Goal: Task Accomplishment & Management: Complete application form

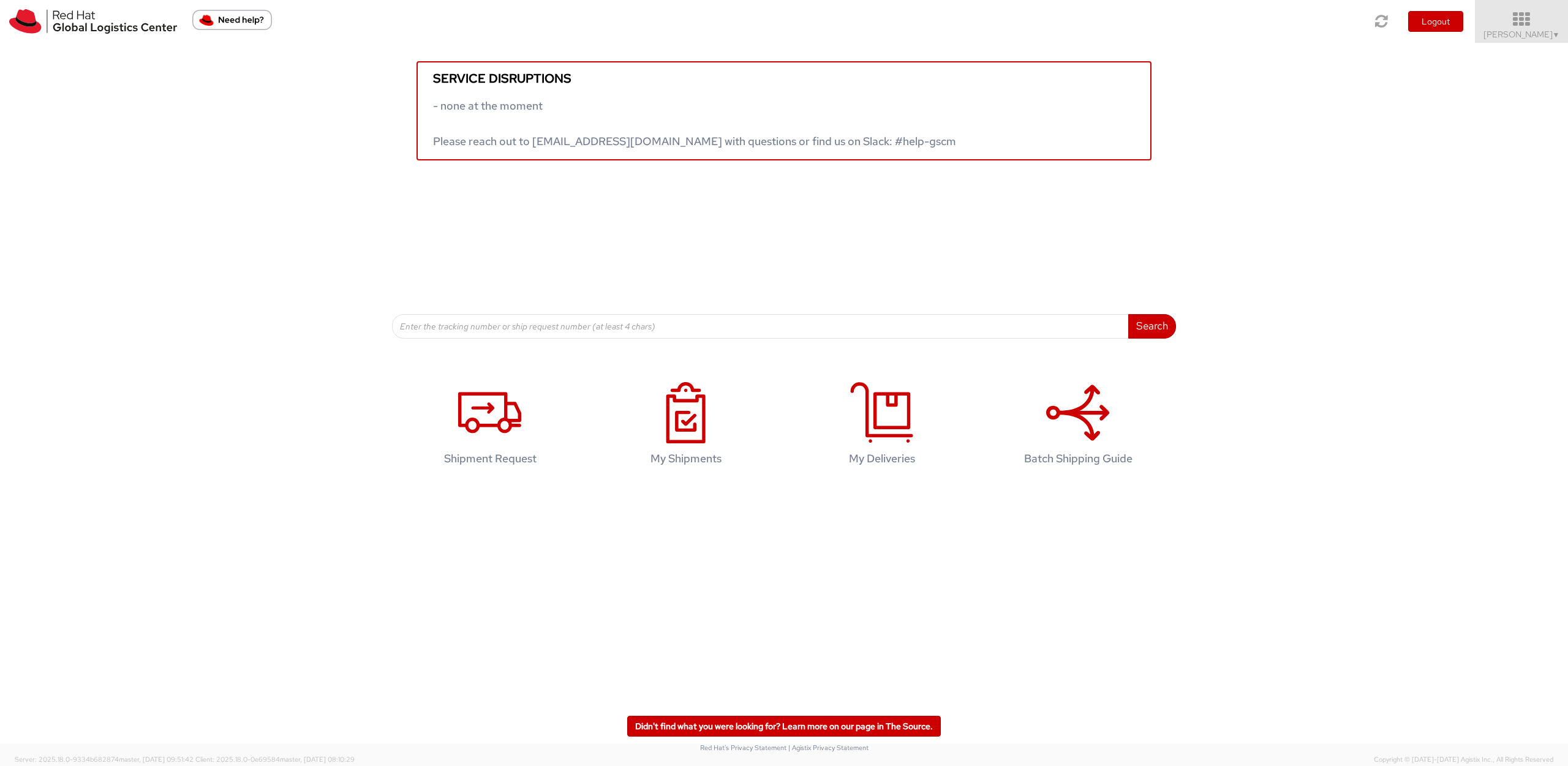
click at [1512, 28] on icon at bounding box center [1521, 20] width 107 height 17
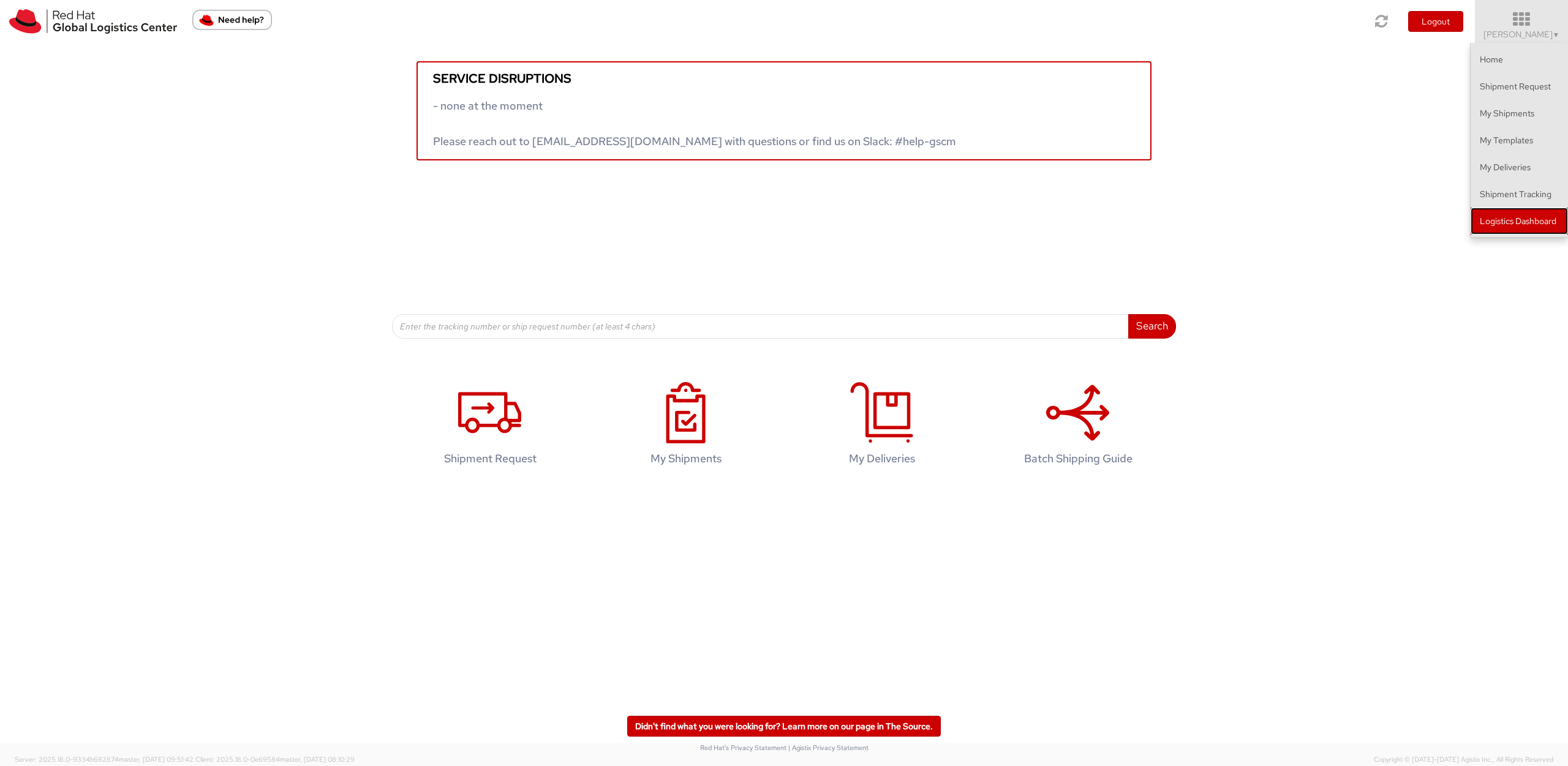
click at [1519, 218] on link "Logistics Dashboard" at bounding box center [1519, 221] width 97 height 27
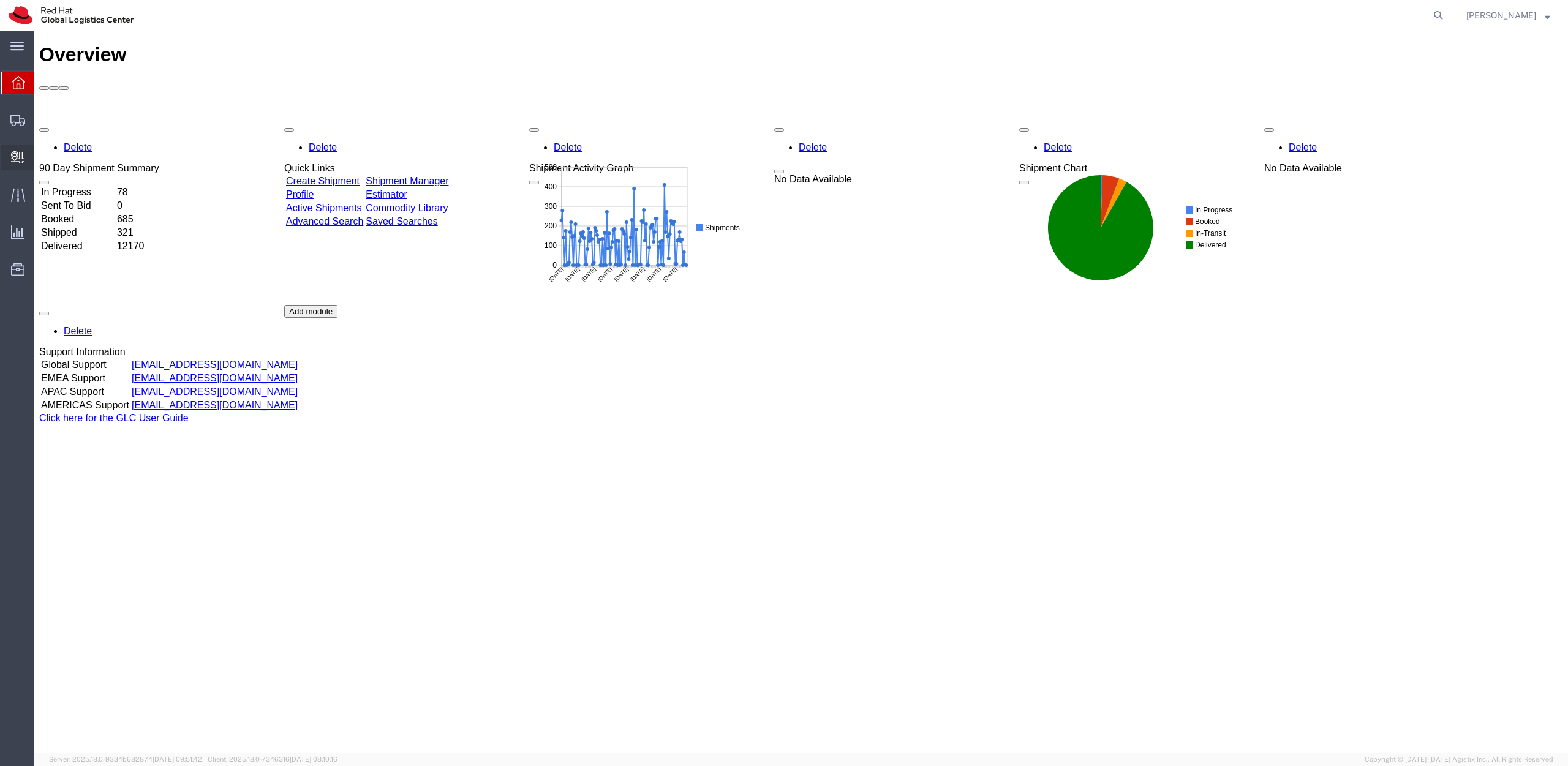
click at [0, 0] on span "Create Delivery" at bounding box center [0, 0] width 0 height 0
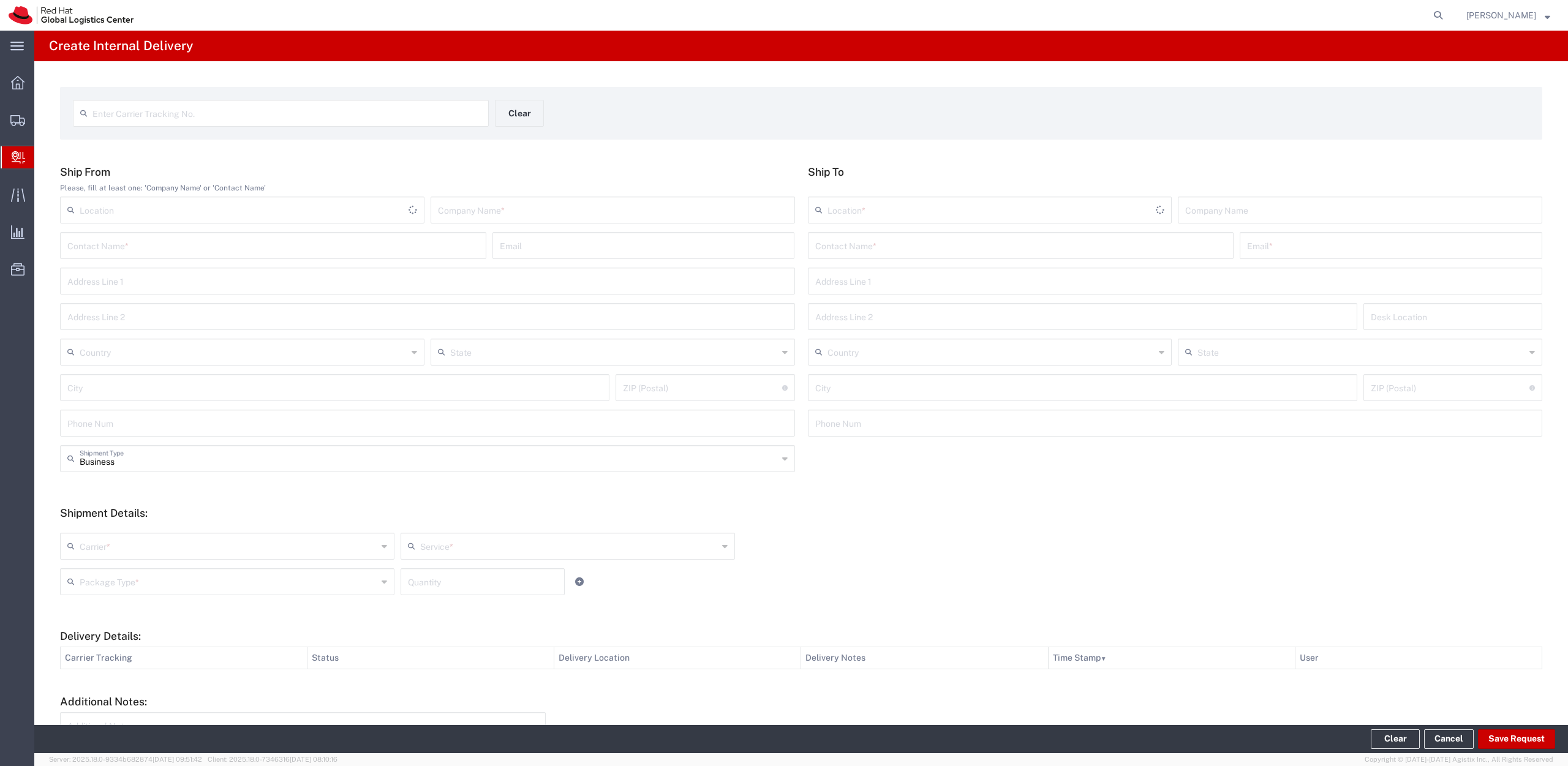
click at [138, 126] on div "Enter Carrier Tracking No." at bounding box center [281, 113] width 416 height 27
click at [169, 115] on input "text" at bounding box center [287, 112] width 389 height 22
type input "384322247688466005"
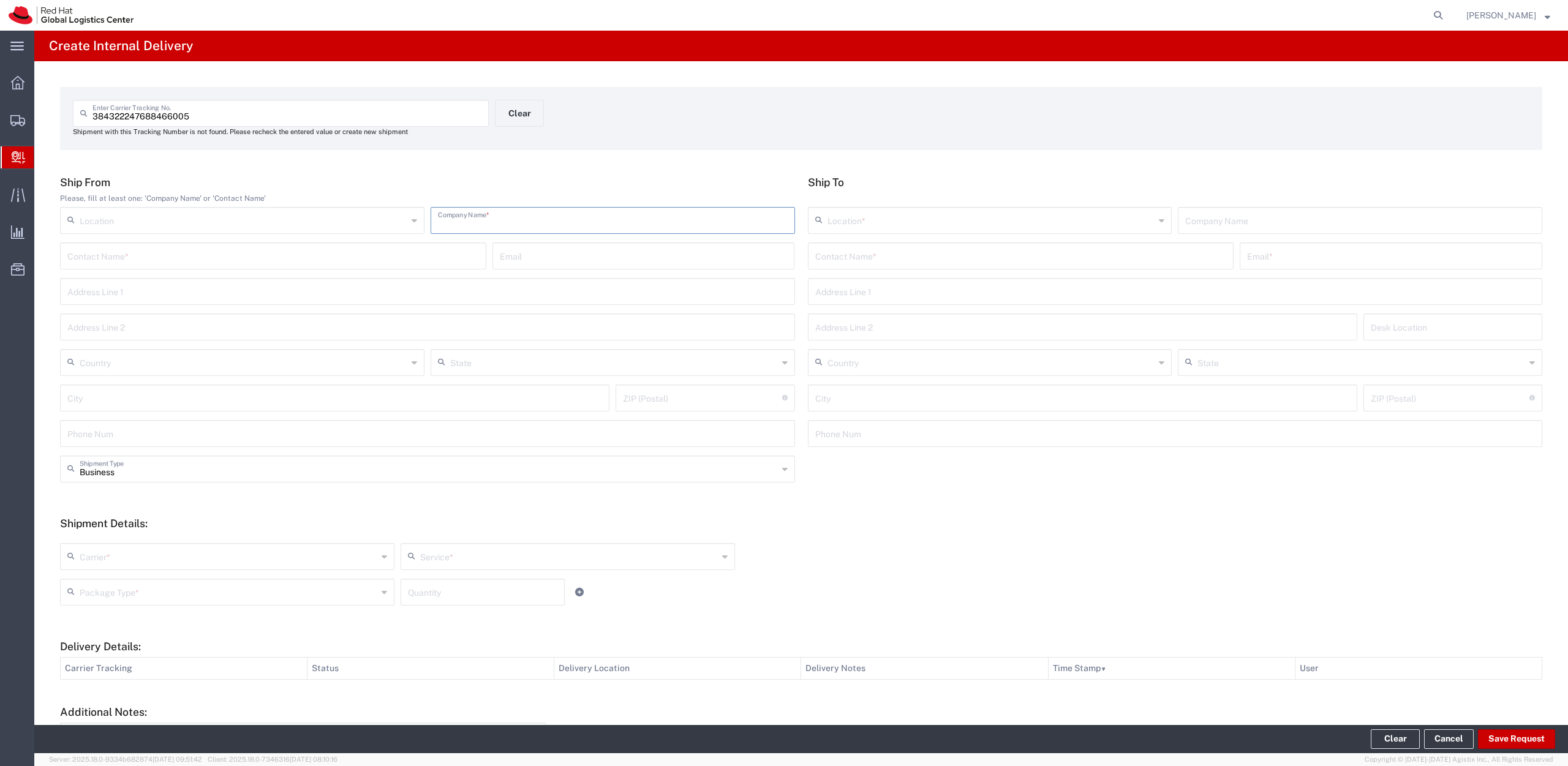
click at [557, 229] on input "text" at bounding box center [612, 219] width 350 height 22
type input "Nespresso"
click at [837, 256] on input "text" at bounding box center [1021, 255] width 411 height 22
type input "`"
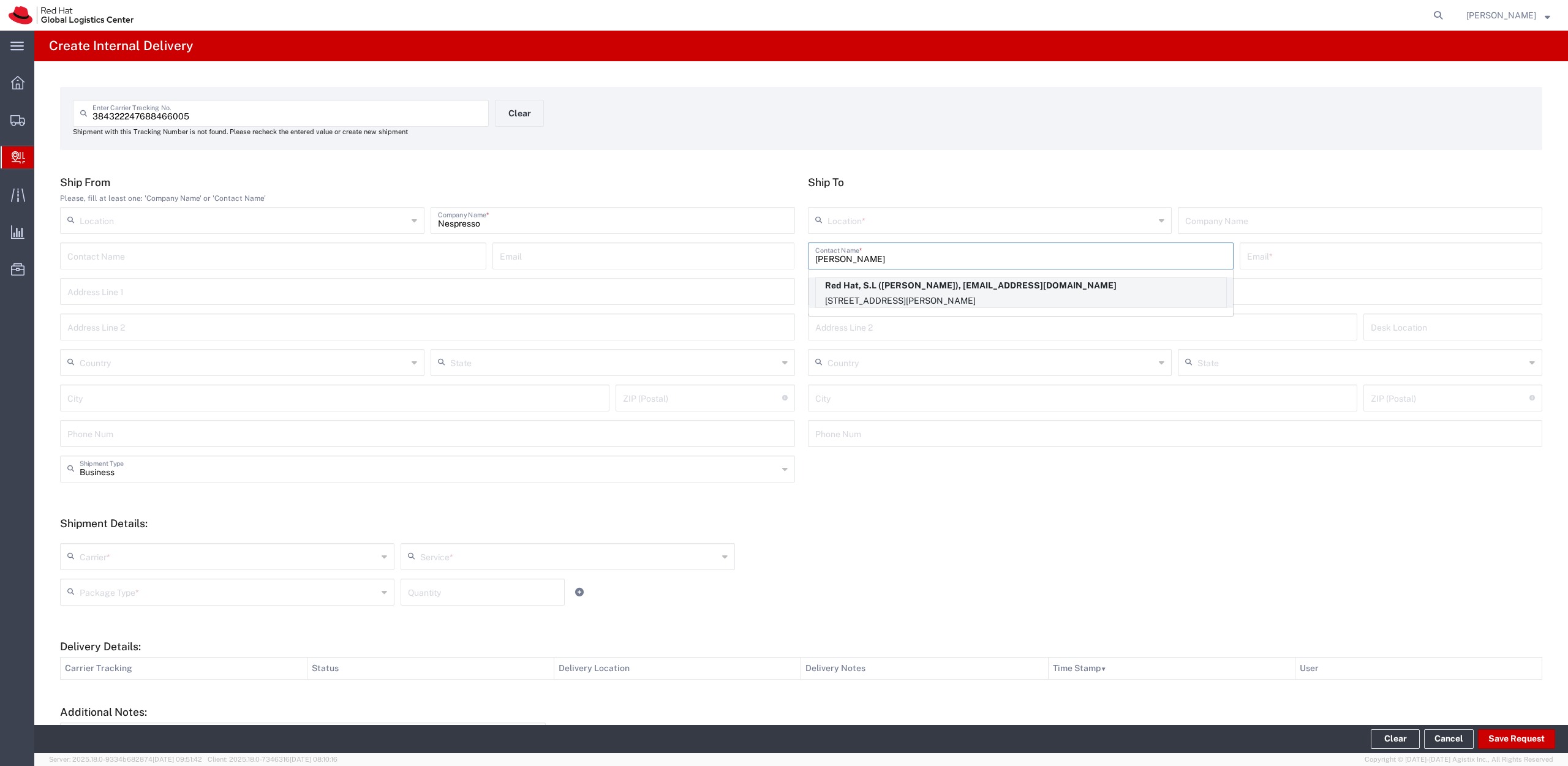
type input "[PERSON_NAME]"
click at [944, 299] on p "[STREET_ADDRESS][PERSON_NAME]" at bounding box center [1021, 300] width 410 height 15
type input "RH - [GEOGRAPHIC_DATA] - Colonial"
type input "Red Hat, S.L"
type input "[PERSON_NAME]"
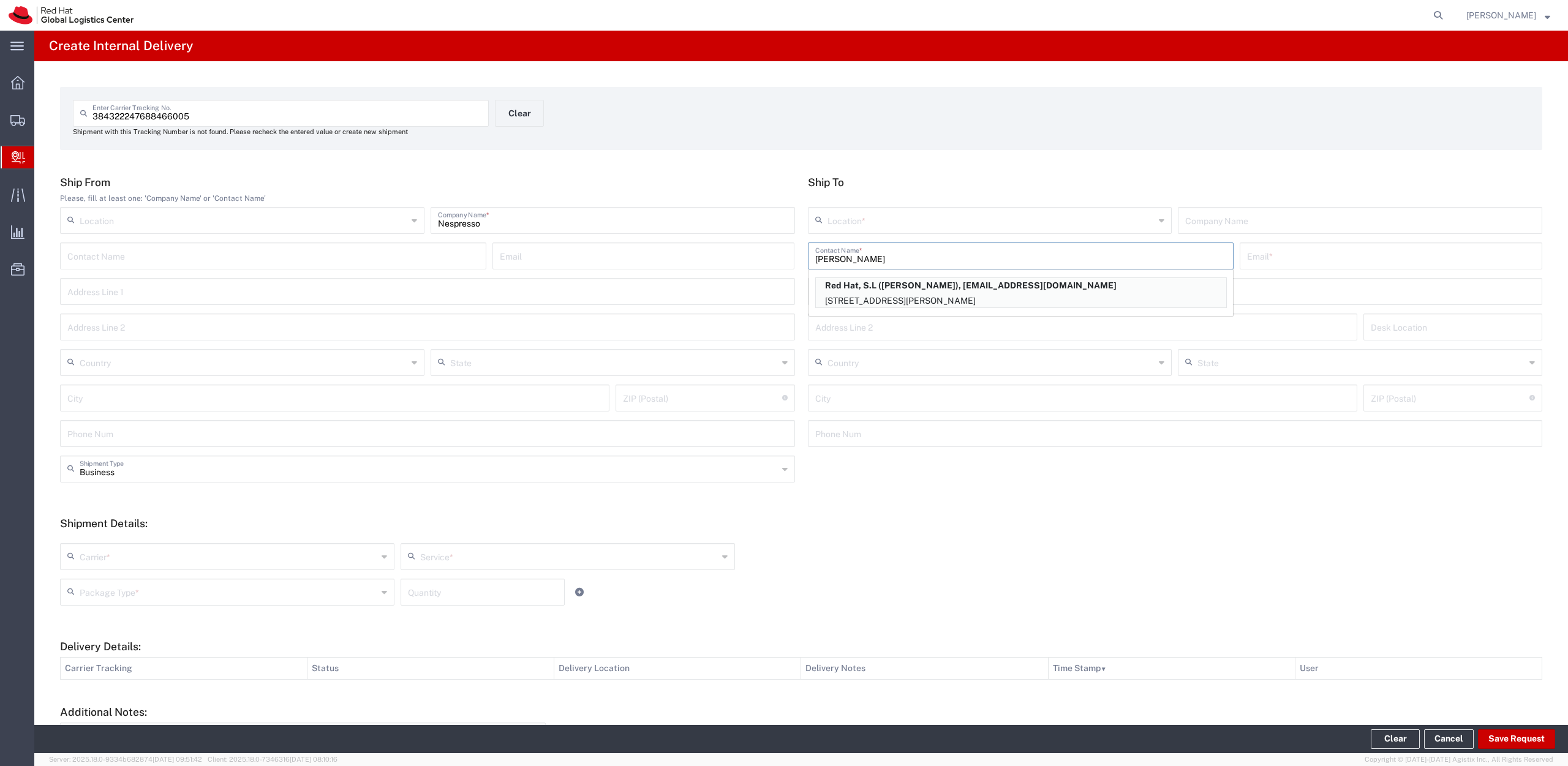
type input "[EMAIL_ADDRESS][DOMAIN_NAME]"
type input "[STREET_ADDRESS][PERSON_NAME]"
type input "3rd Floor"
type input "3S140"
type input "[GEOGRAPHIC_DATA]"
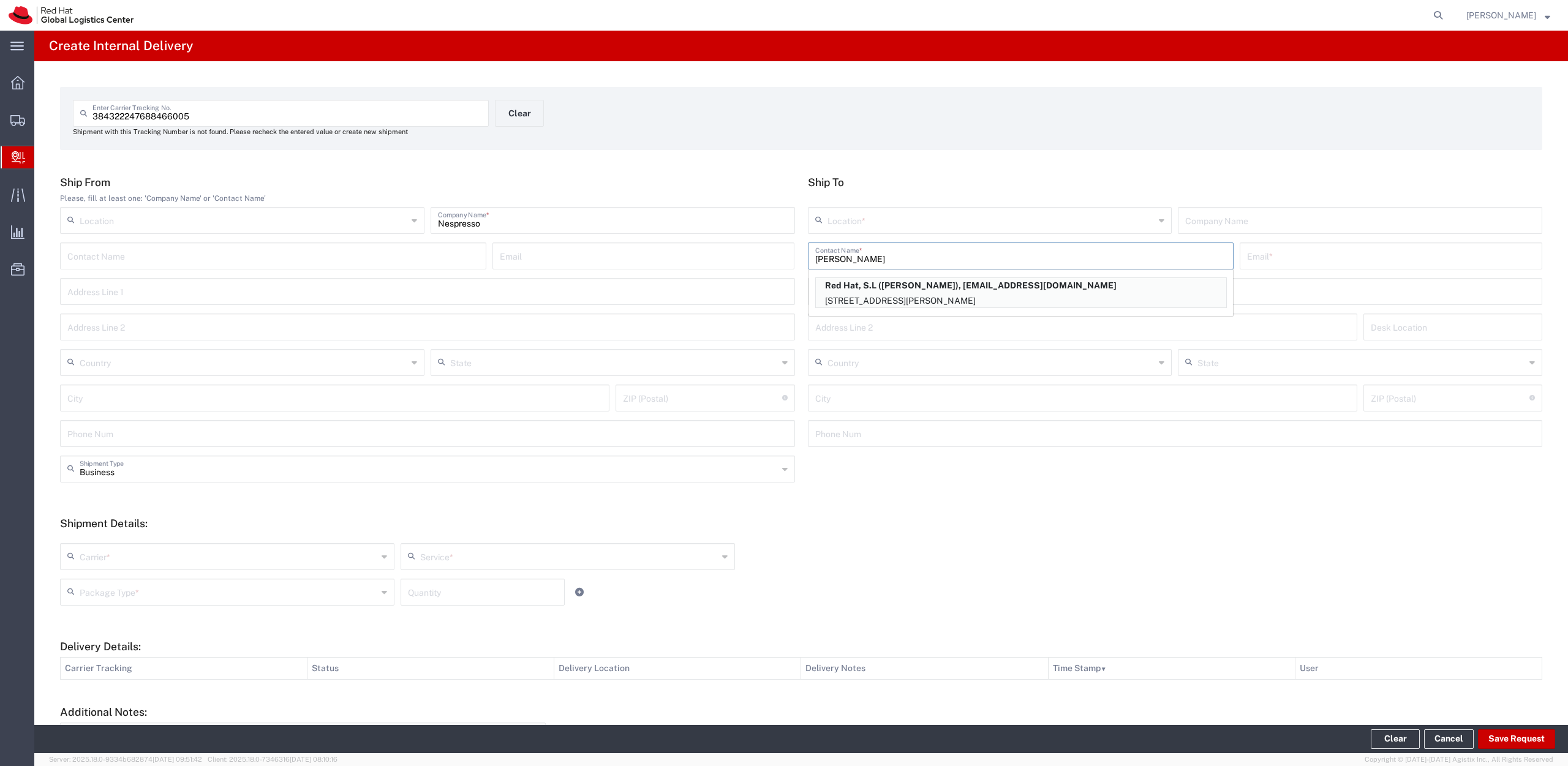
type input "[GEOGRAPHIC_DATA]"
type input "08021"
type input "34932204205"
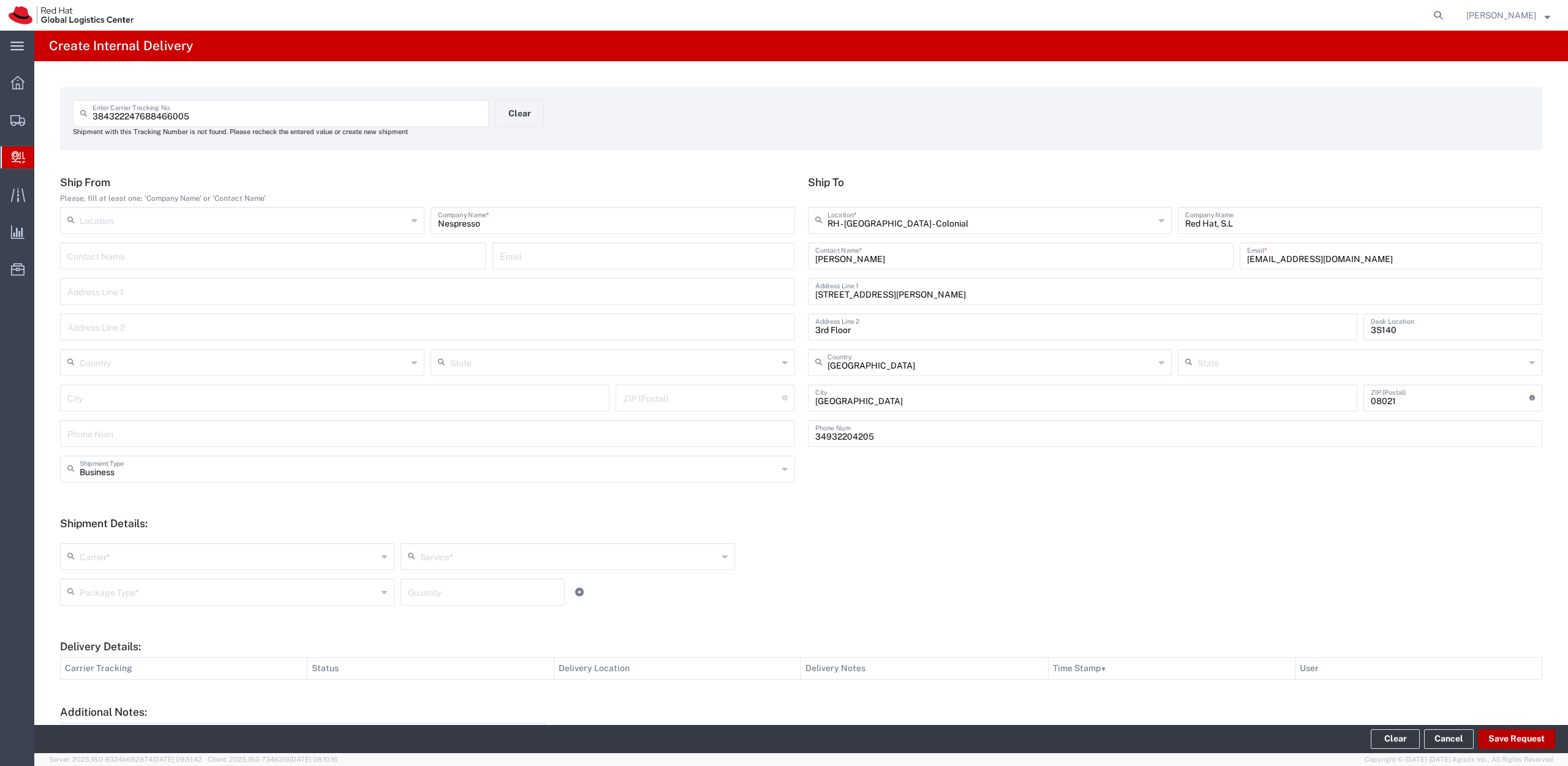
click at [1509, 736] on button "Save Request" at bounding box center [1516, 739] width 77 height 20
click at [235, 552] on input "text" at bounding box center [228, 556] width 298 height 22
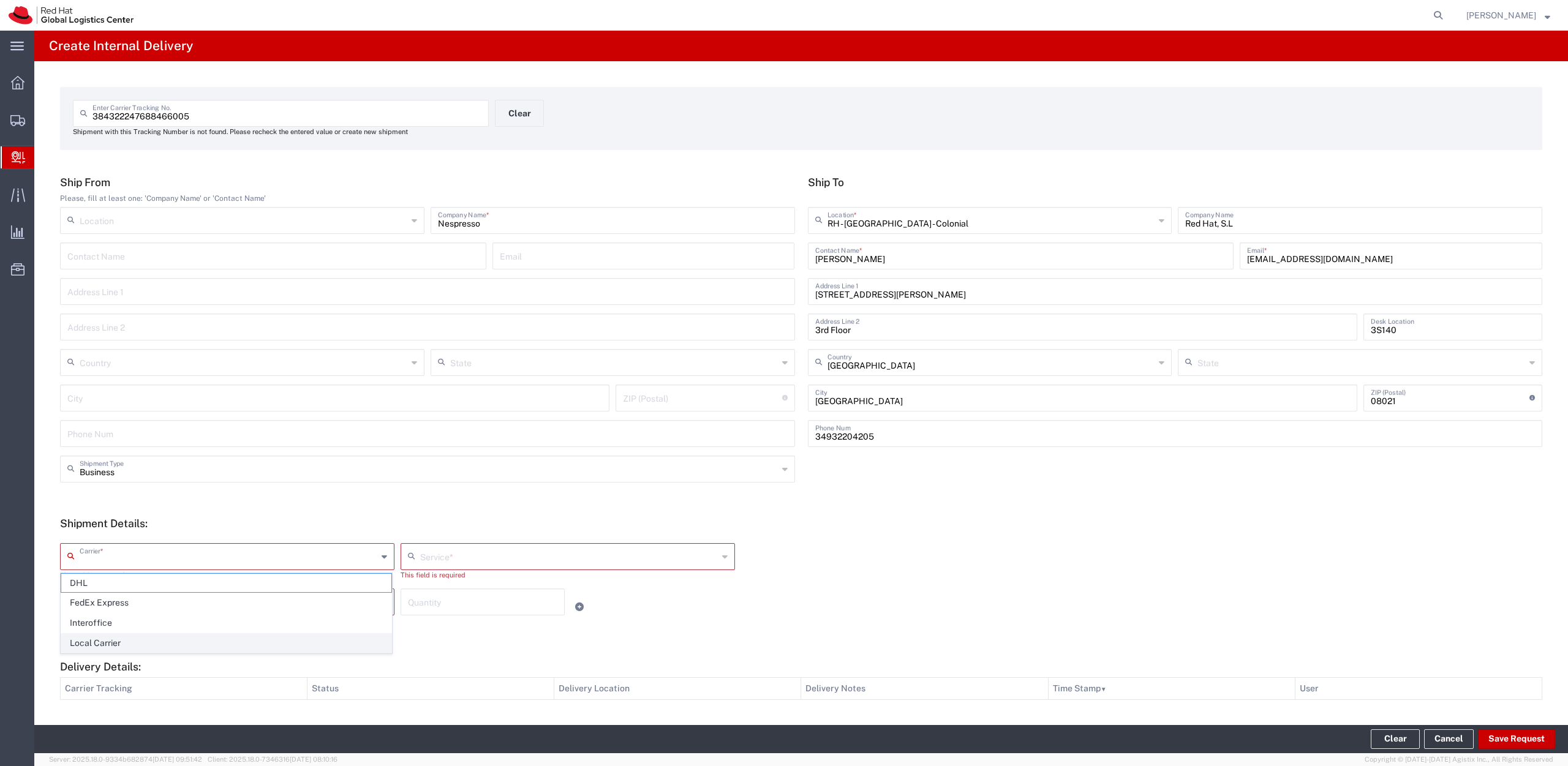
click at [117, 646] on span "Local Carrier" at bounding box center [226, 643] width 330 height 19
type input "Local Carrier"
type input "Local_Ground"
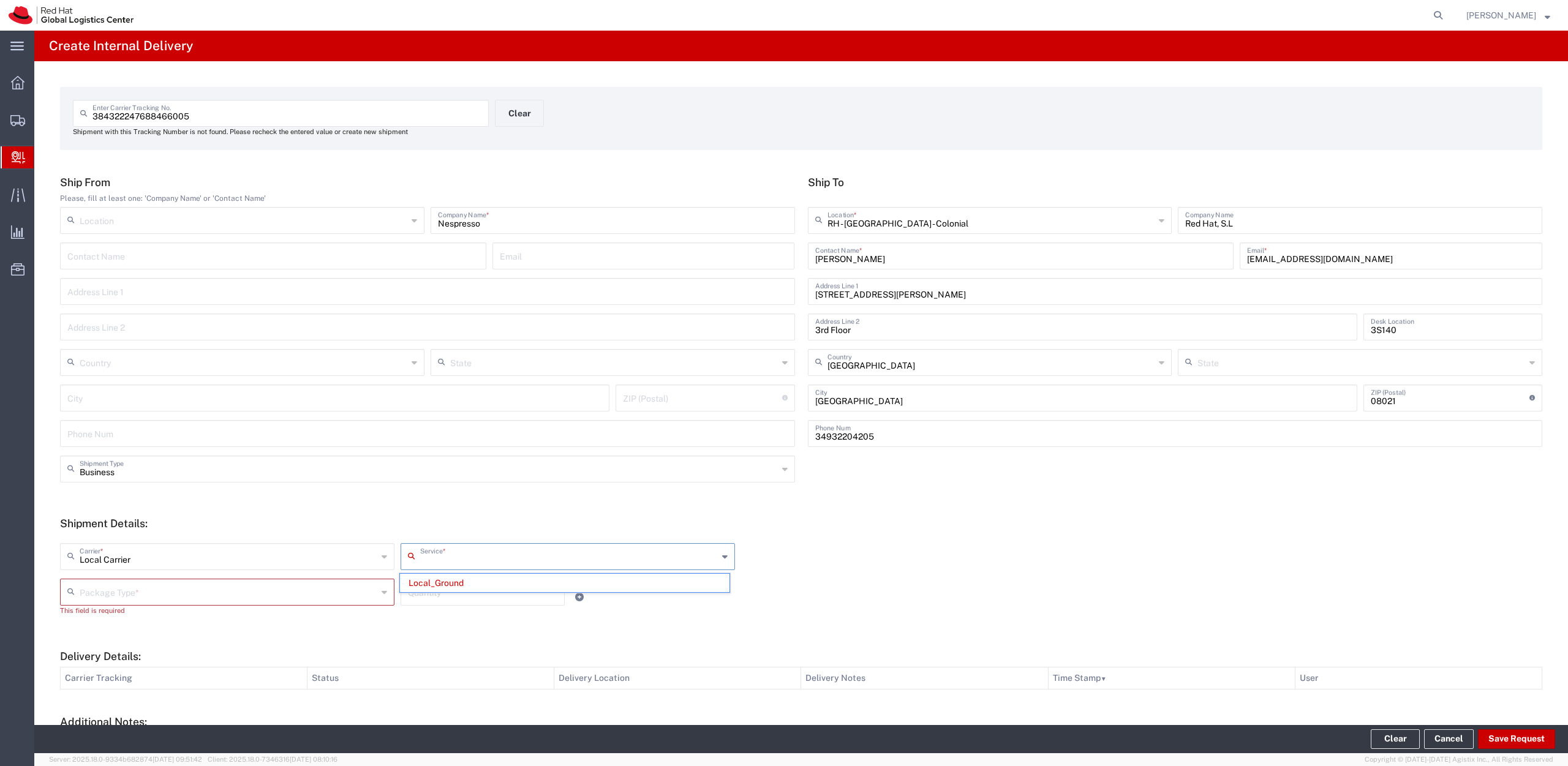
click at [512, 556] on input "text" at bounding box center [568, 556] width 298 height 22
click at [474, 586] on span "Local_Ground" at bounding box center [565, 583] width 330 height 19
type input "Local_Ground"
click at [461, 555] on input "Local_Ground" at bounding box center [568, 556] width 298 height 22
click at [461, 562] on input "Local_Ground" at bounding box center [568, 556] width 298 height 22
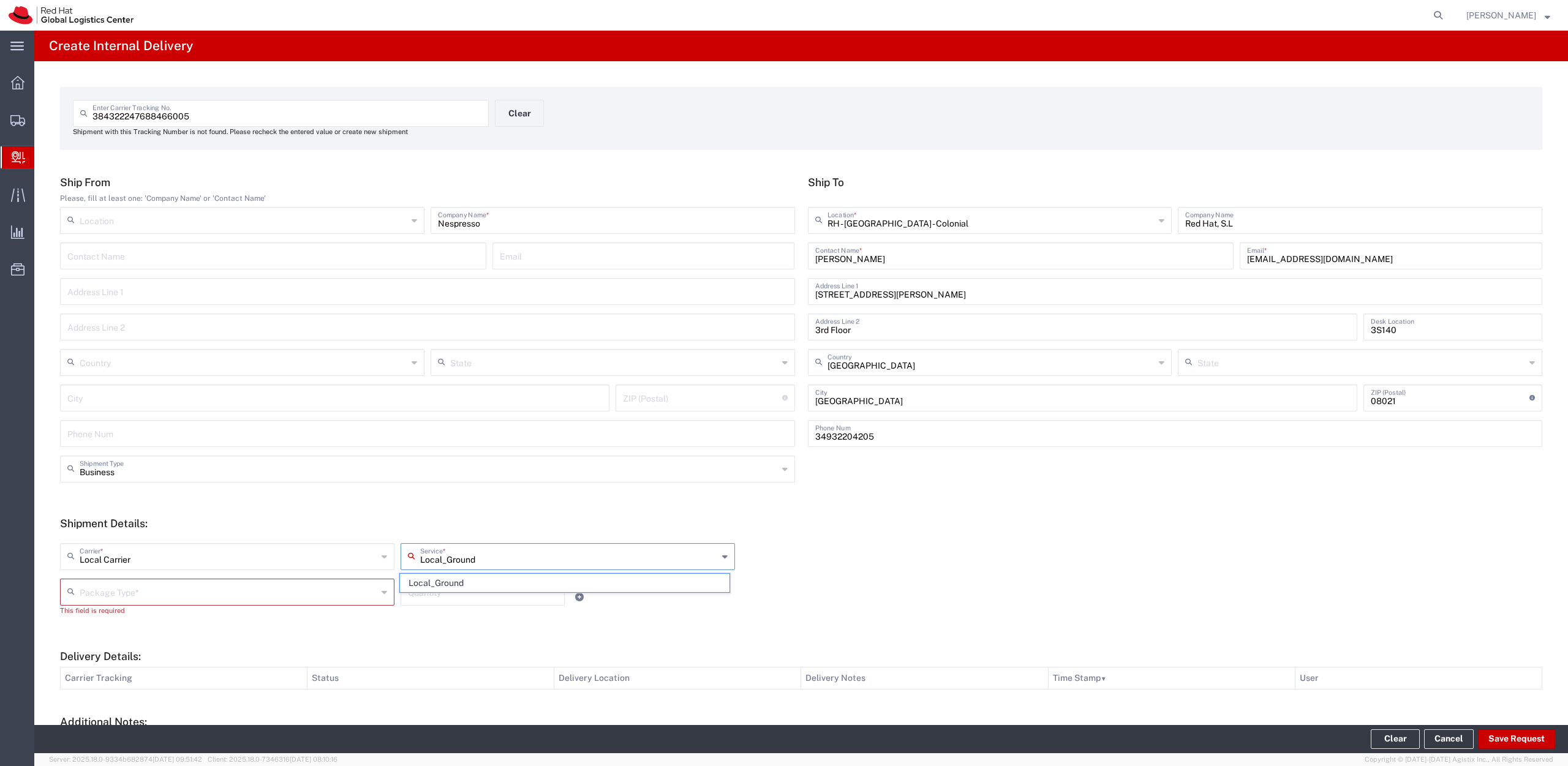
click at [503, 555] on input "Local_Ground" at bounding box center [568, 556] width 298 height 22
click at [126, 595] on input "text" at bounding box center [228, 591] width 298 height 22
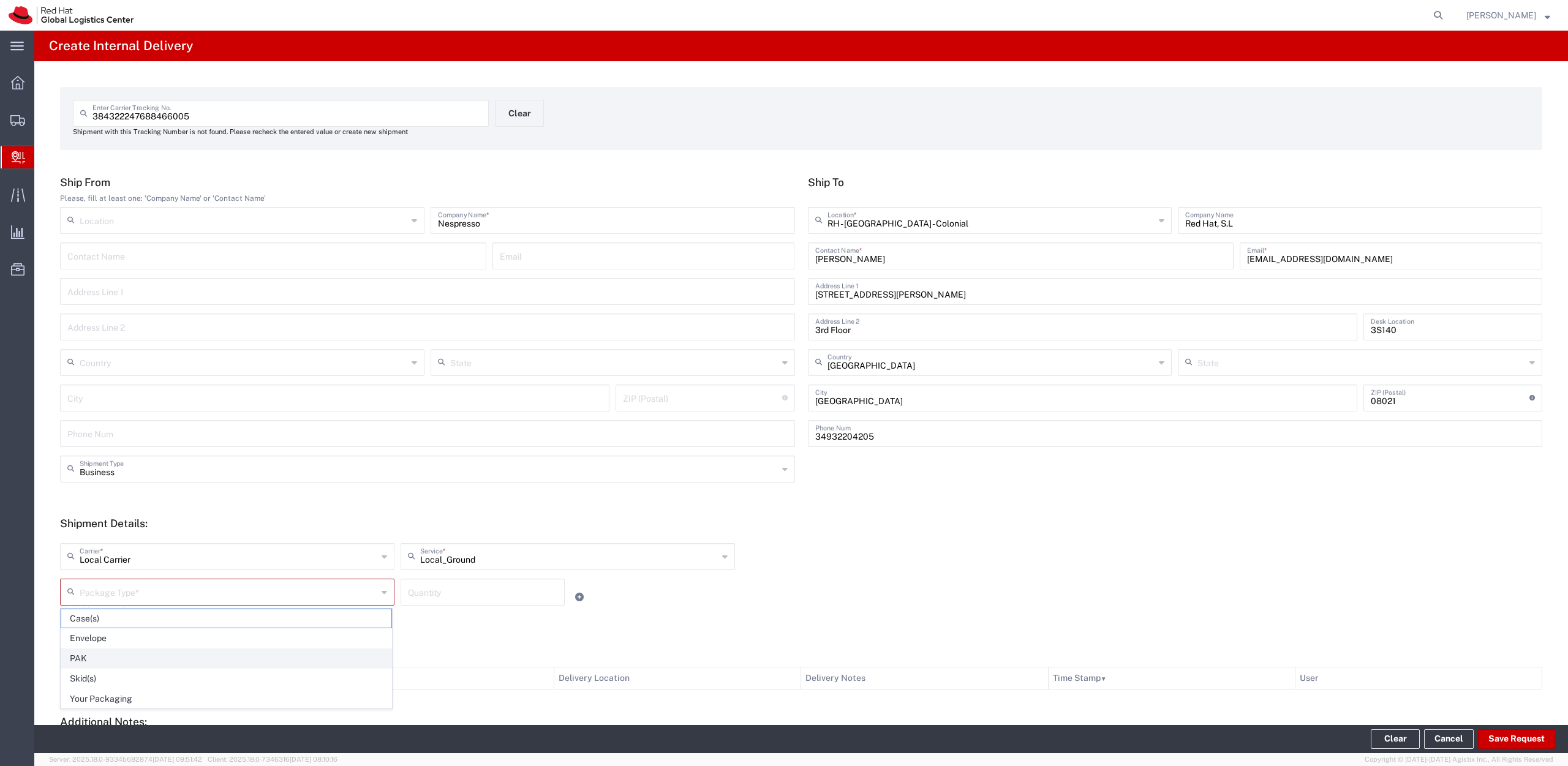
click at [112, 658] on span "PAK" at bounding box center [226, 658] width 330 height 19
type input "PAK"
click at [459, 595] on input "number" at bounding box center [482, 591] width 149 height 22
type input "1"
click at [1507, 742] on button "Save Request" at bounding box center [1516, 739] width 77 height 20
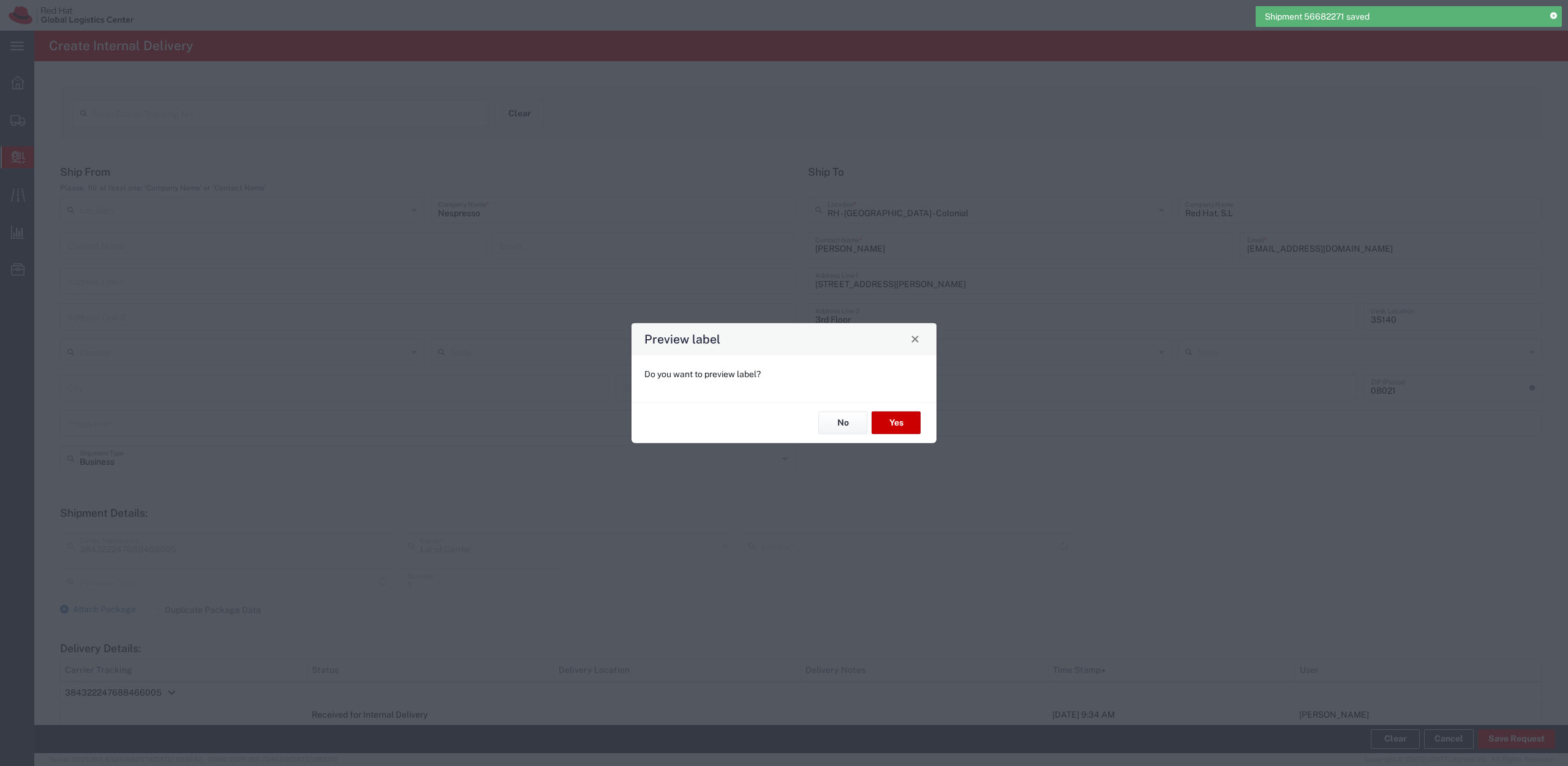
type input "Local_Ground"
type input "PAK"
click at [837, 422] on button "No" at bounding box center [842, 422] width 49 height 22
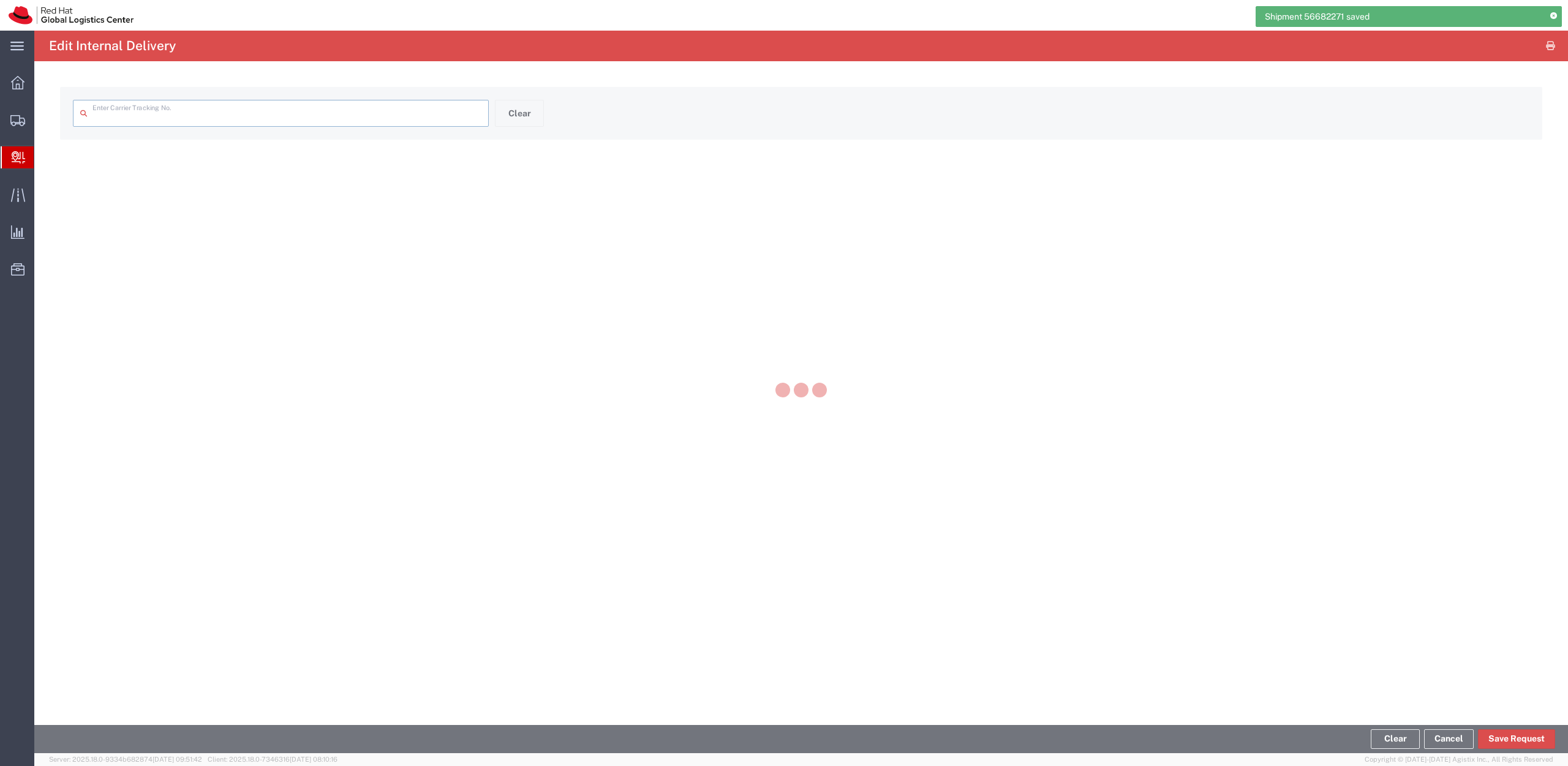
type input "384322247688466005"
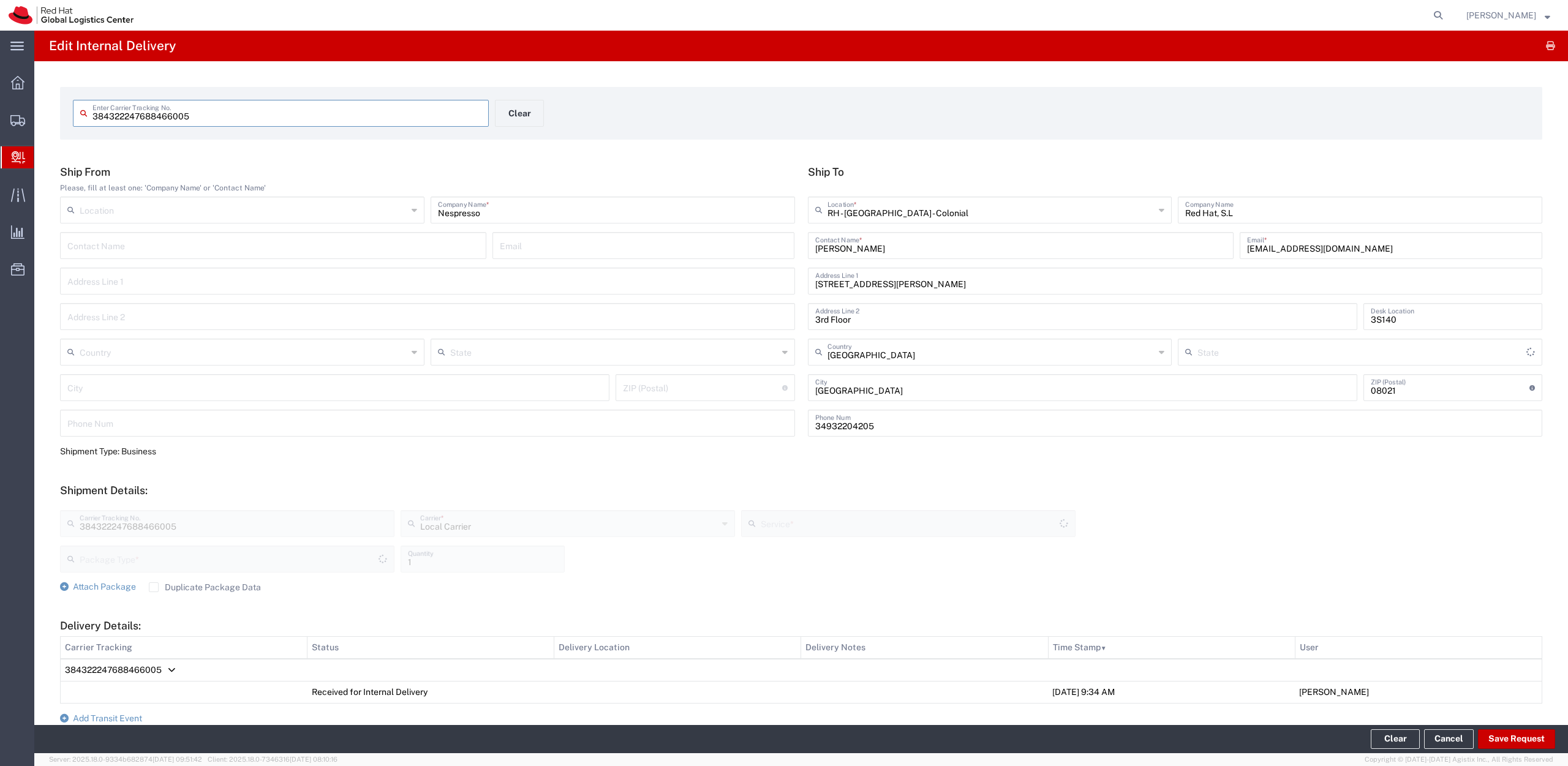
type input "PAK"
type input "Local_Ground"
click at [1513, 734] on button "Save Request" at bounding box center [1516, 739] width 77 height 20
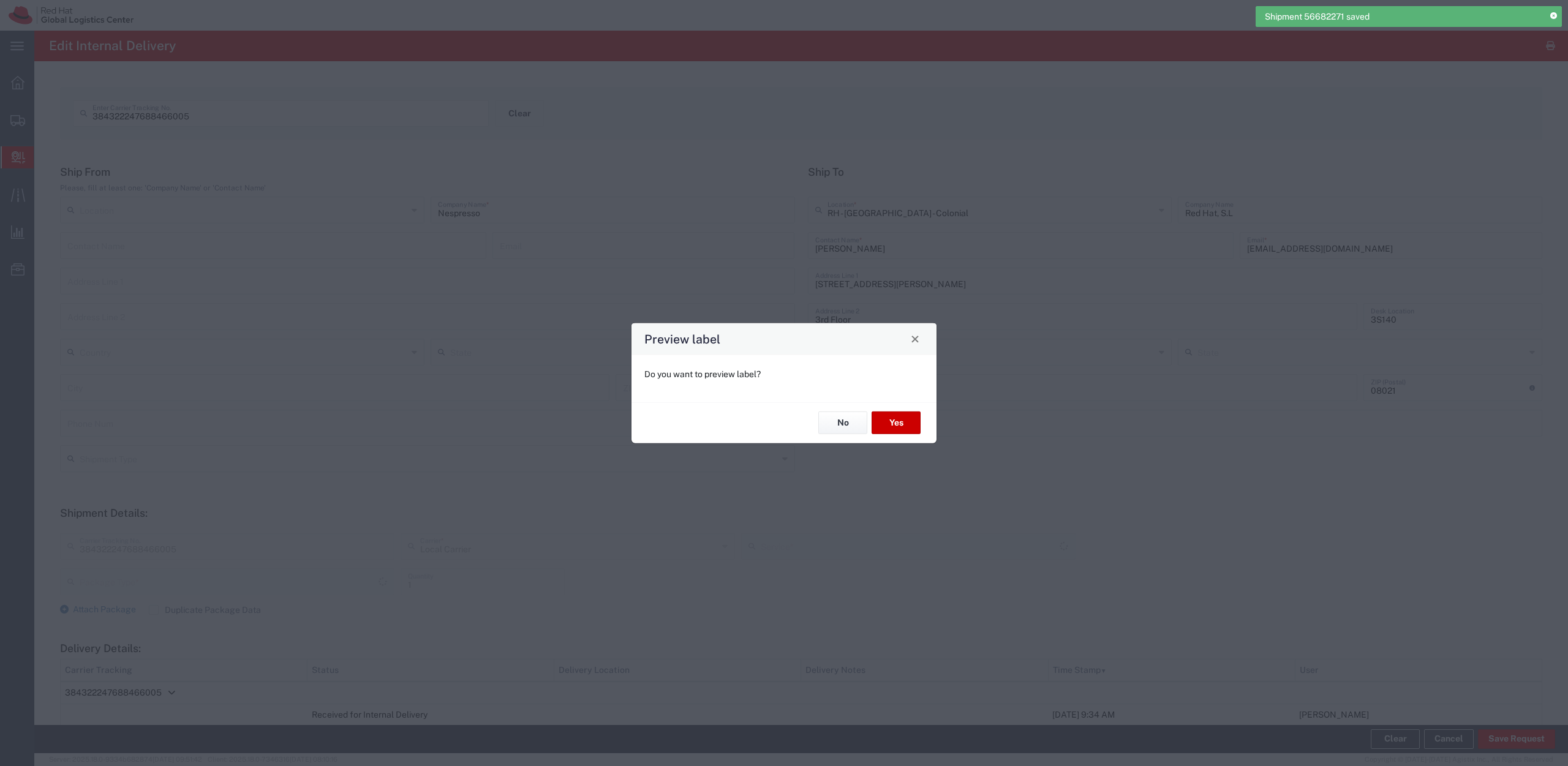
type input "PAK"
type input "Local_Ground"
click at [836, 418] on button "No" at bounding box center [842, 422] width 49 height 22
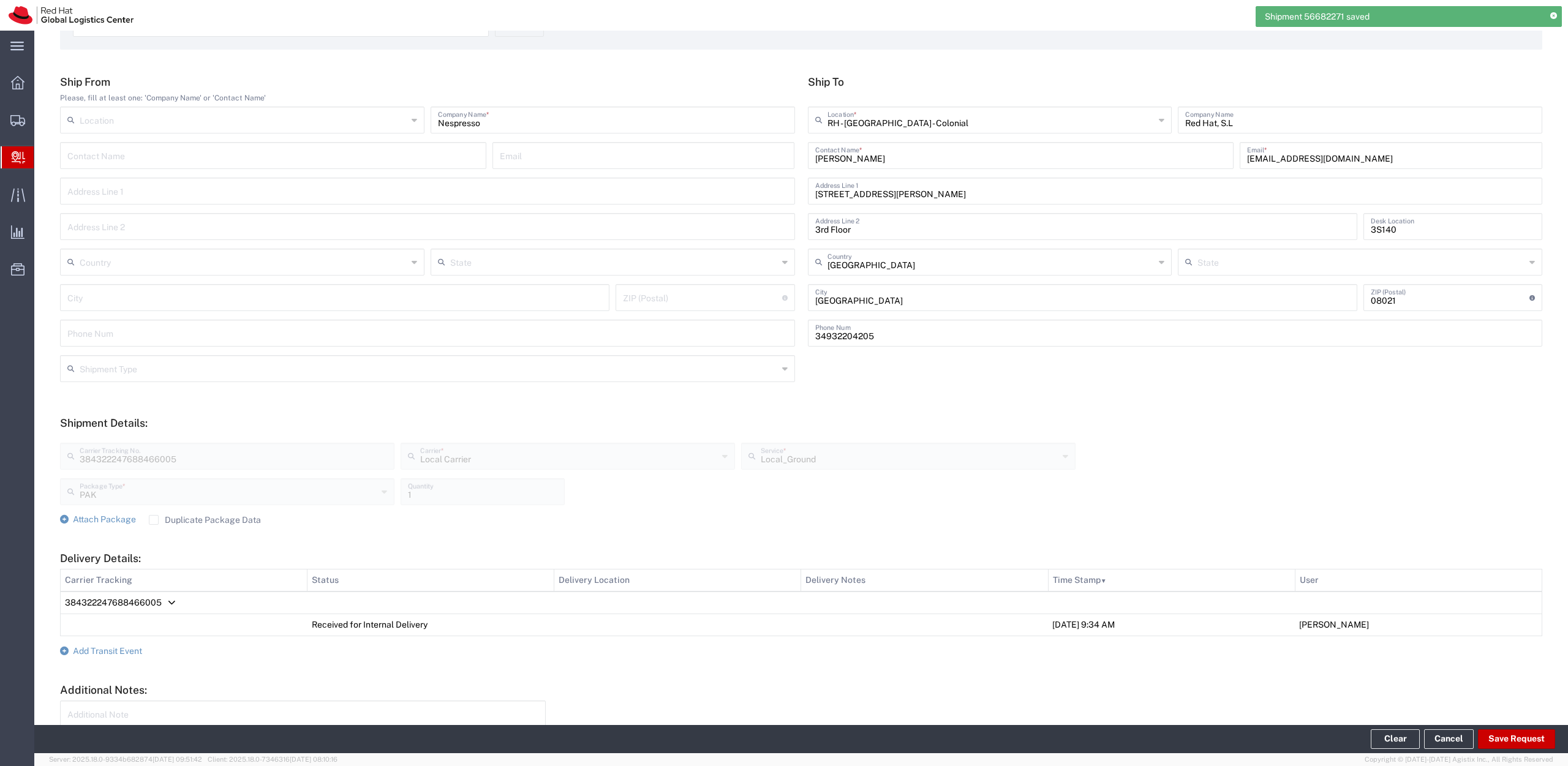
scroll to position [189, 0]
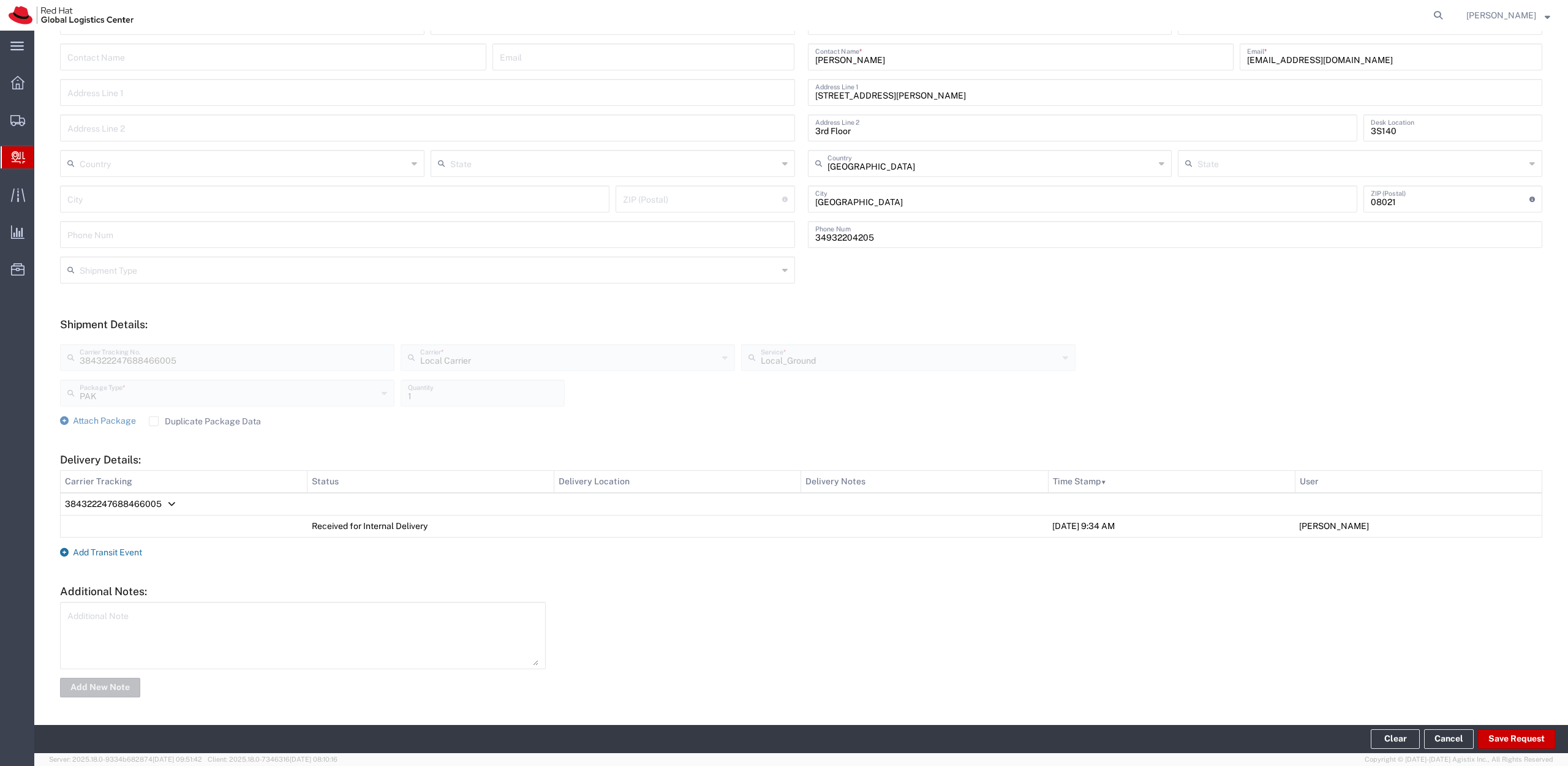
click at [85, 556] on span "Add Transit Event" at bounding box center [107, 552] width 69 height 10
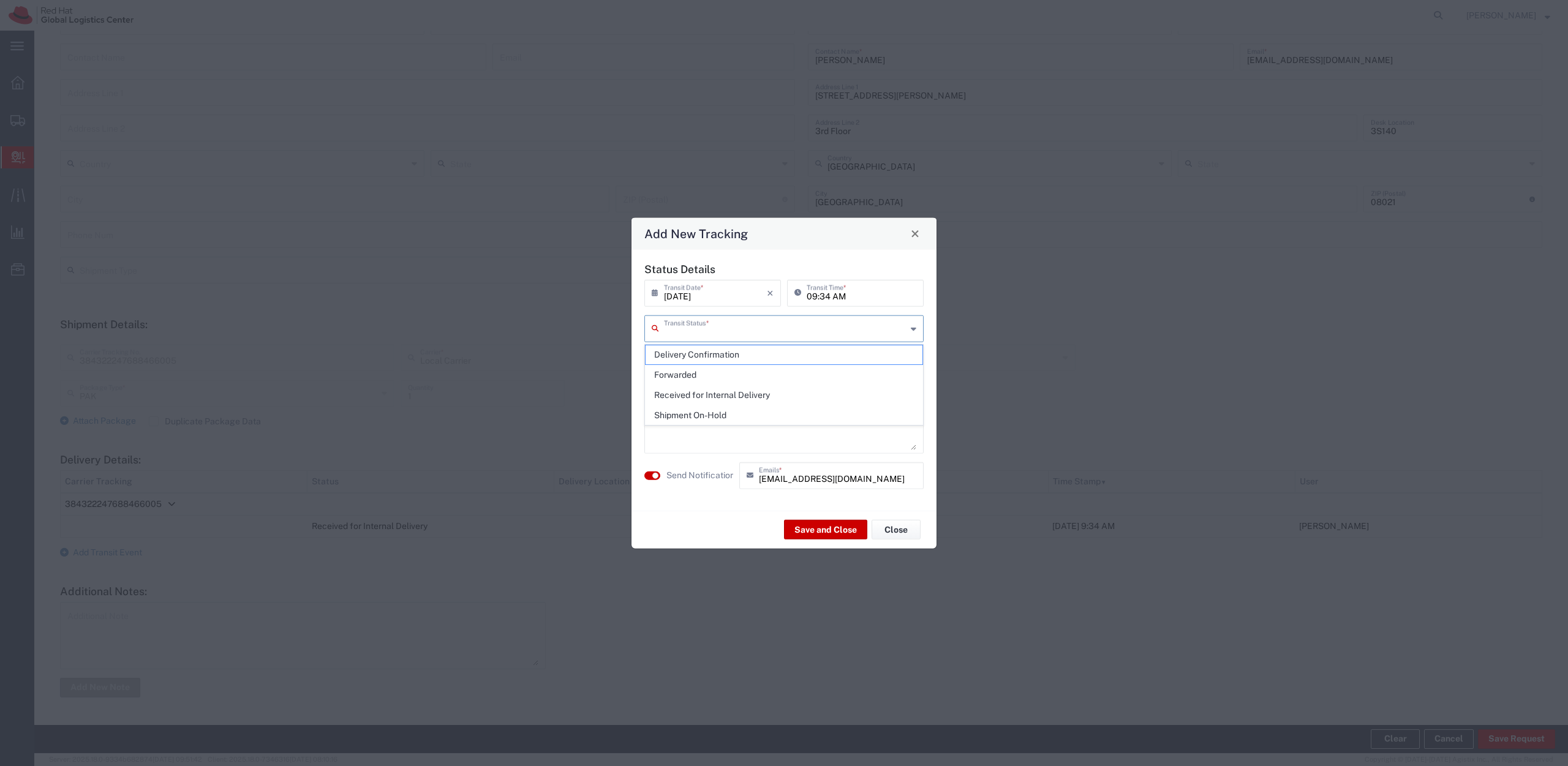
click at [824, 323] on input "text" at bounding box center [785, 327] width 242 height 22
click at [765, 355] on span "Delivery Confirmation" at bounding box center [783, 355] width 277 height 19
type input "Delivery Confirmation"
click at [836, 531] on button "Save and Close" at bounding box center [825, 529] width 83 height 20
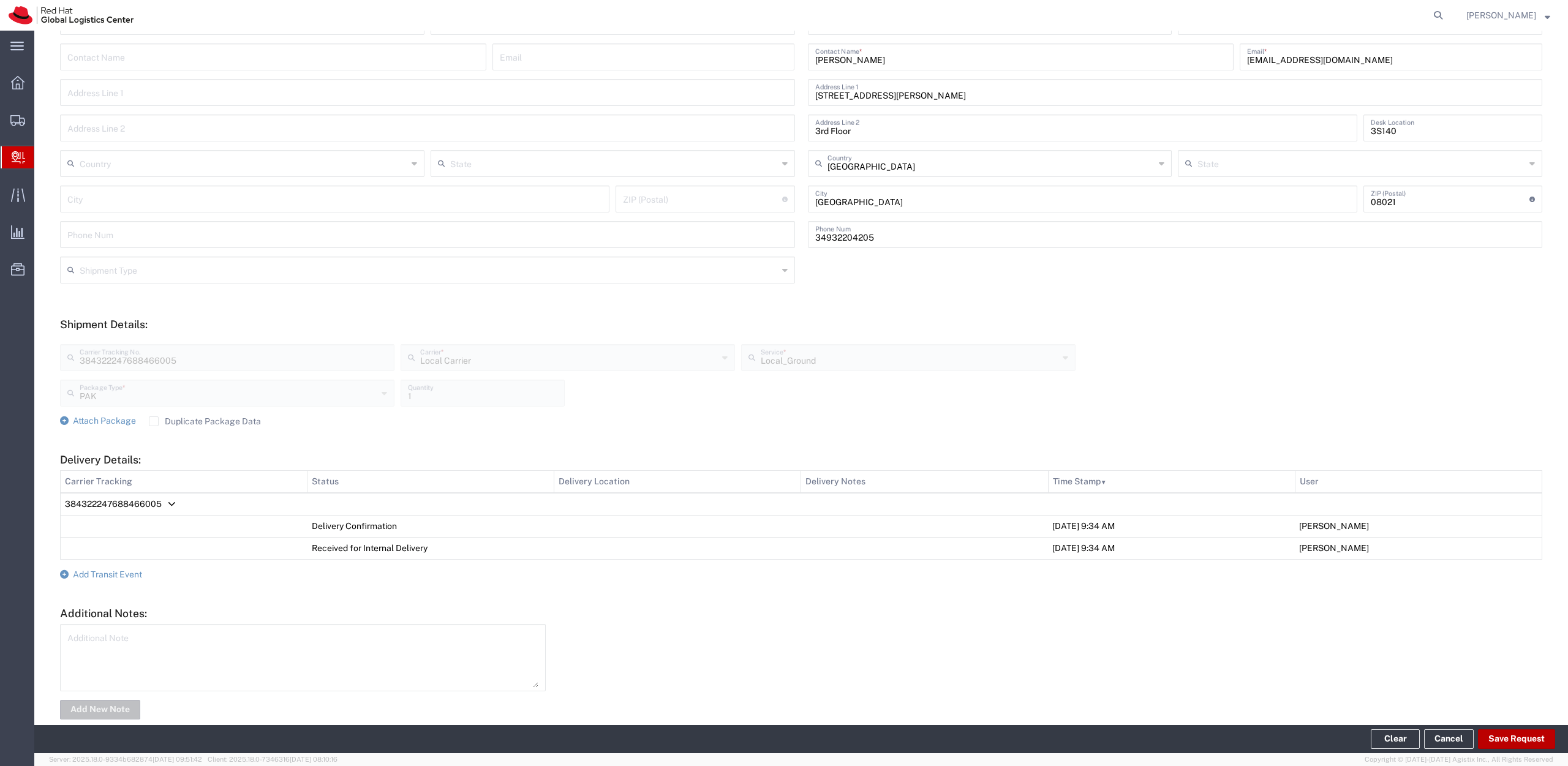
click at [1492, 736] on button "Save Request" at bounding box center [1516, 739] width 77 height 20
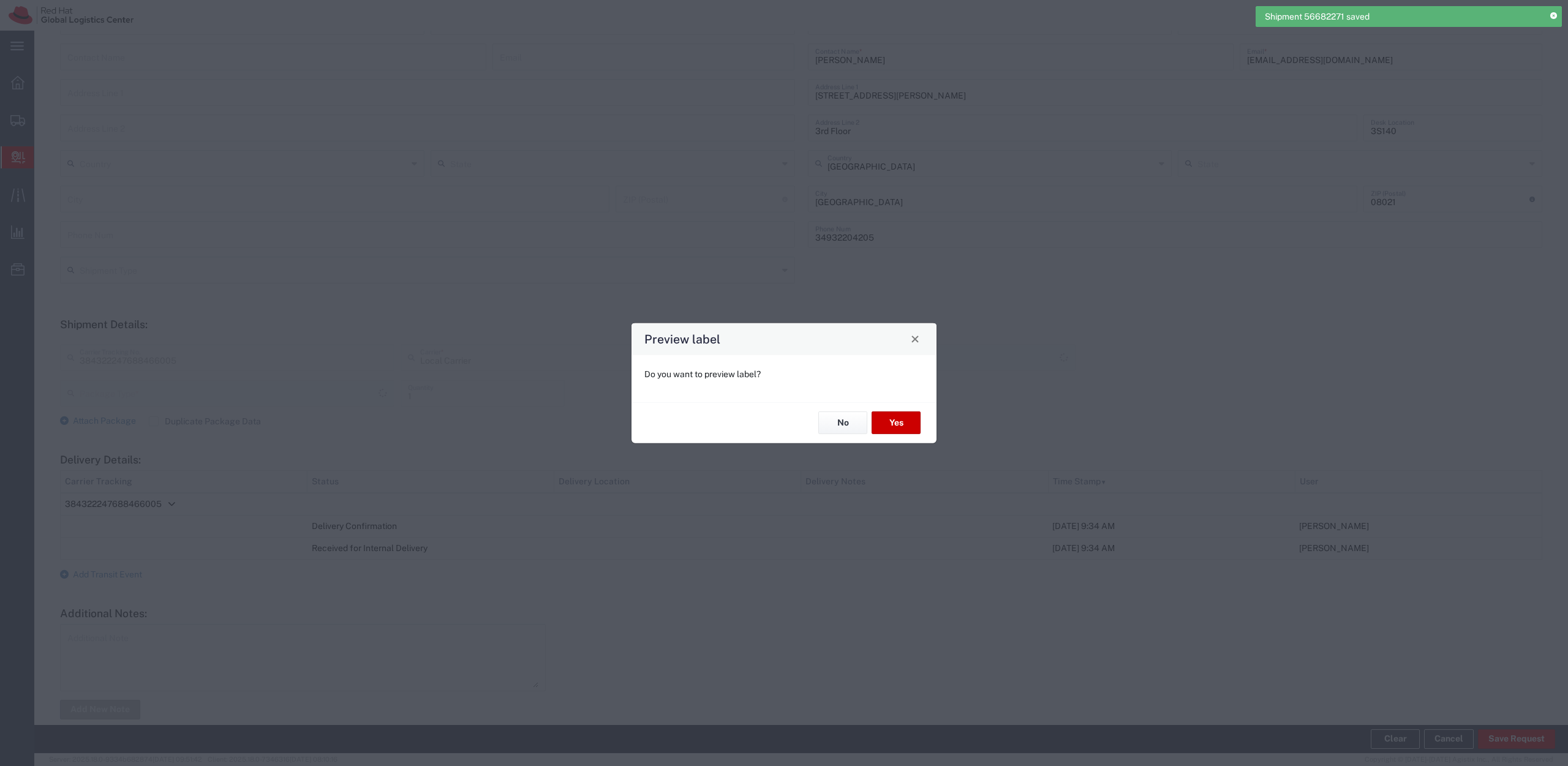
type input "PAK"
type input "Local_Ground"
click at [852, 419] on button "No" at bounding box center [842, 422] width 49 height 22
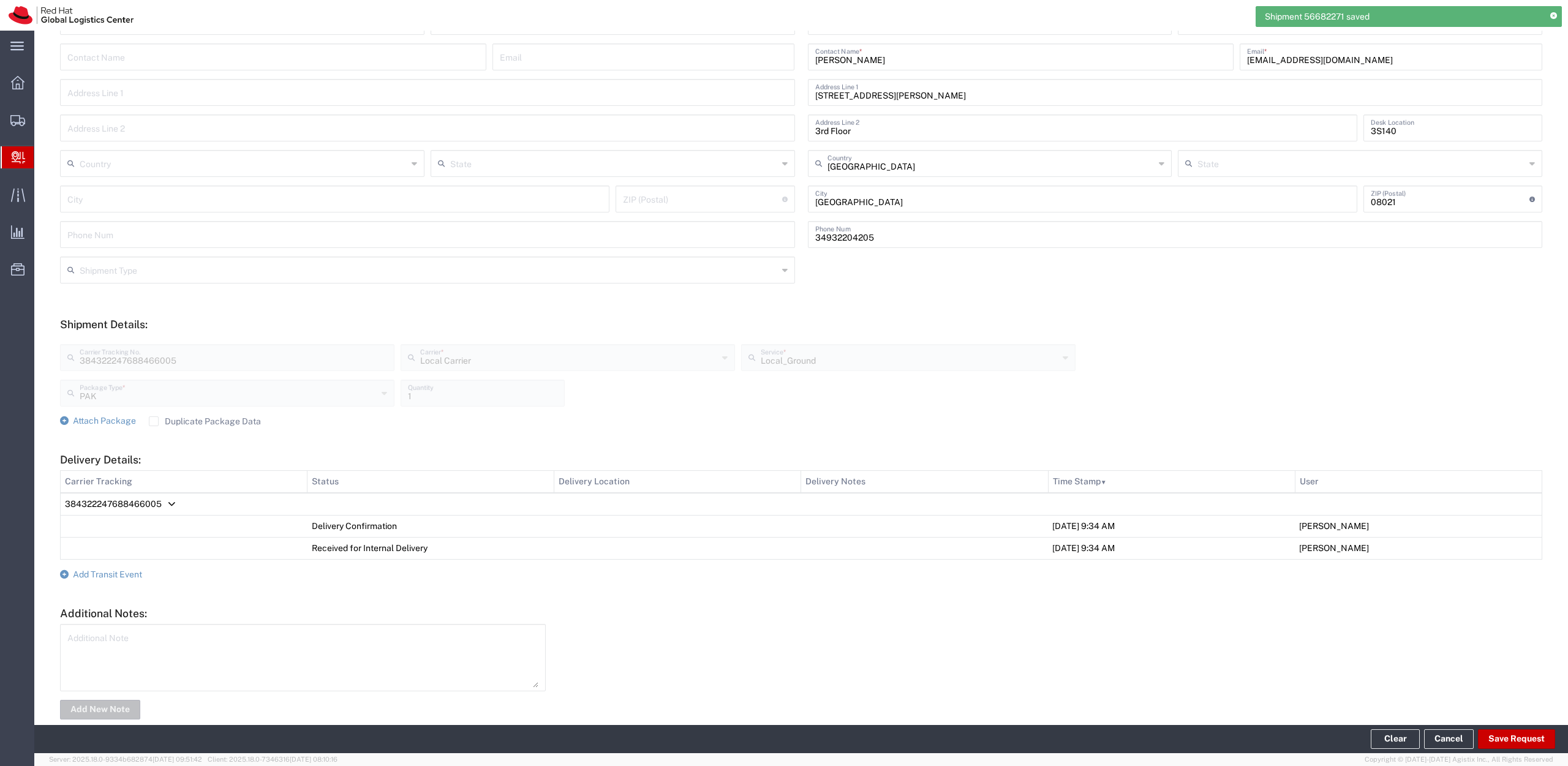
scroll to position [0, 0]
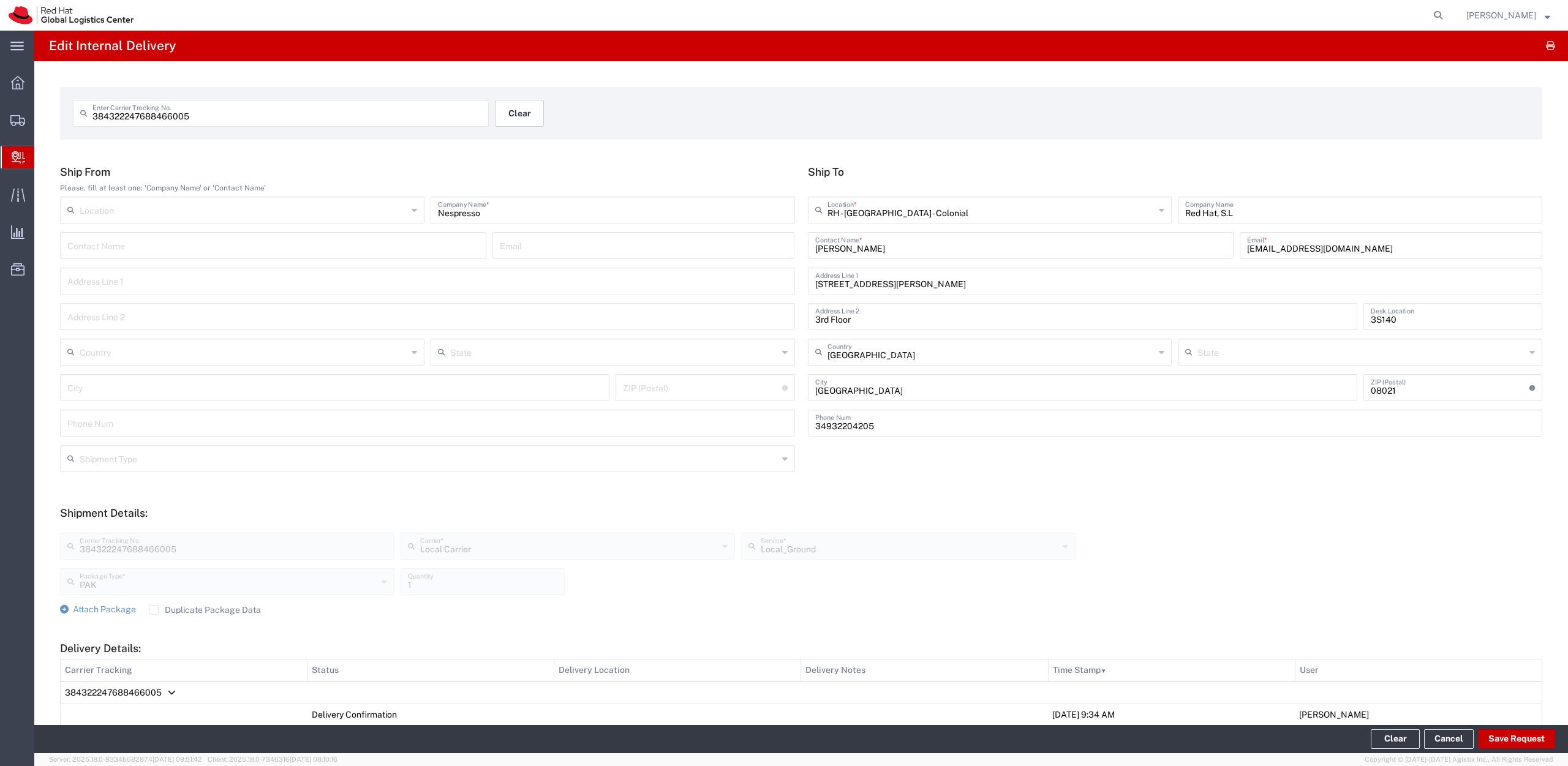
click at [526, 118] on button "Clear" at bounding box center [519, 113] width 49 height 27
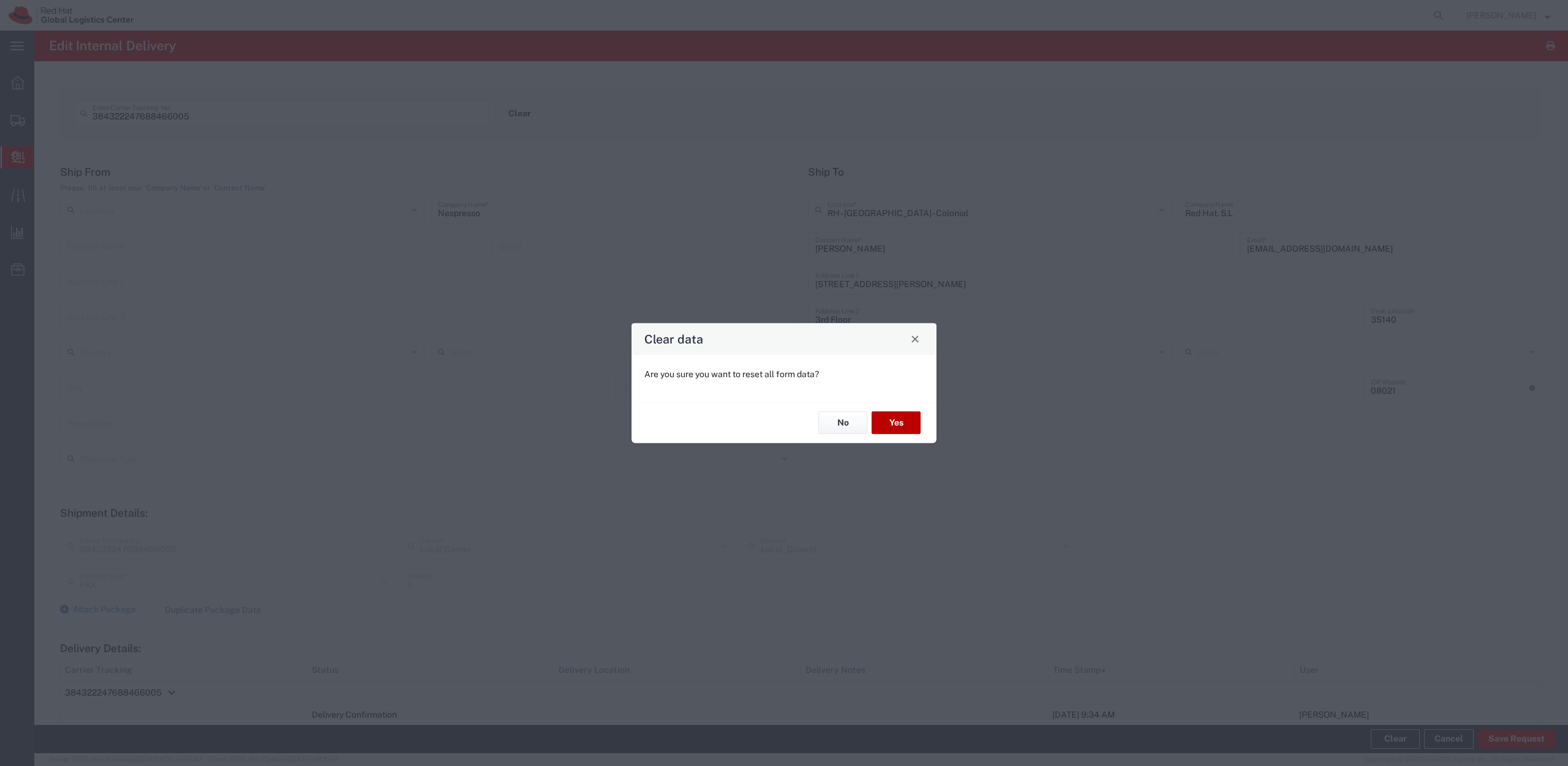
click at [903, 429] on button "Yes" at bounding box center [896, 422] width 49 height 22
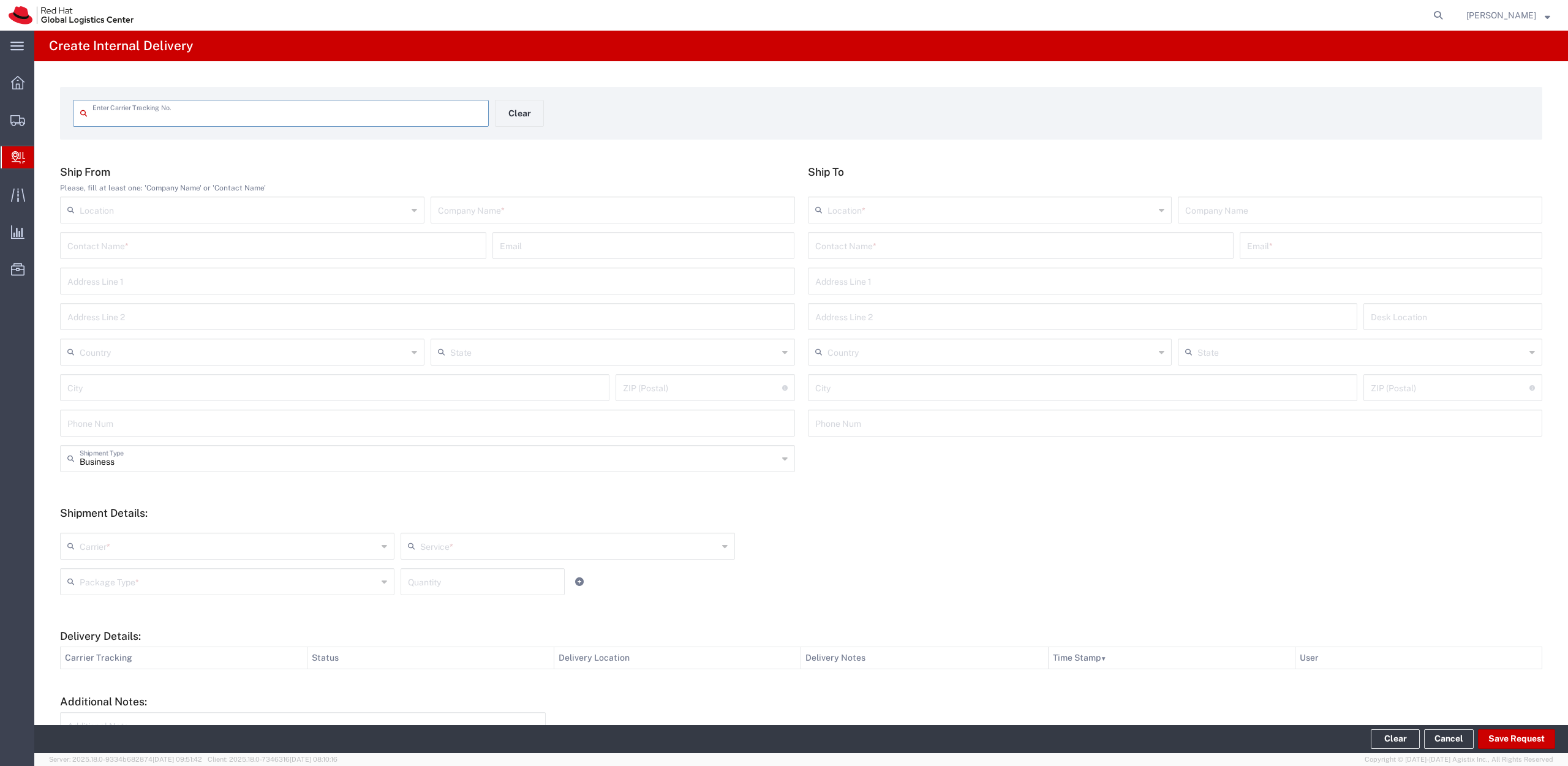
click at [252, 108] on input "text" at bounding box center [287, 112] width 389 height 22
type input "JJD014600012278582412"
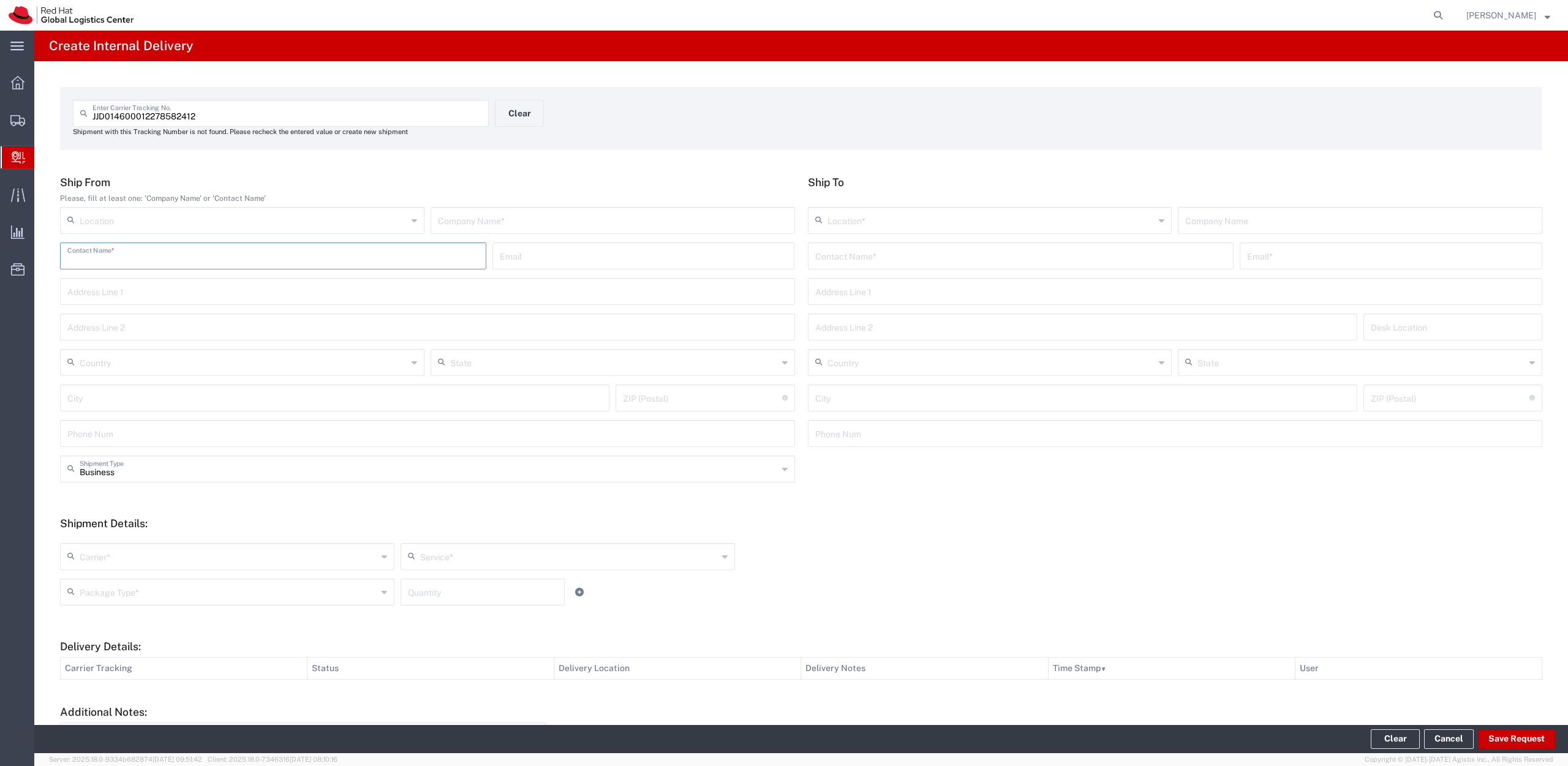
click at [158, 261] on input "text" at bounding box center [273, 255] width 411 height 22
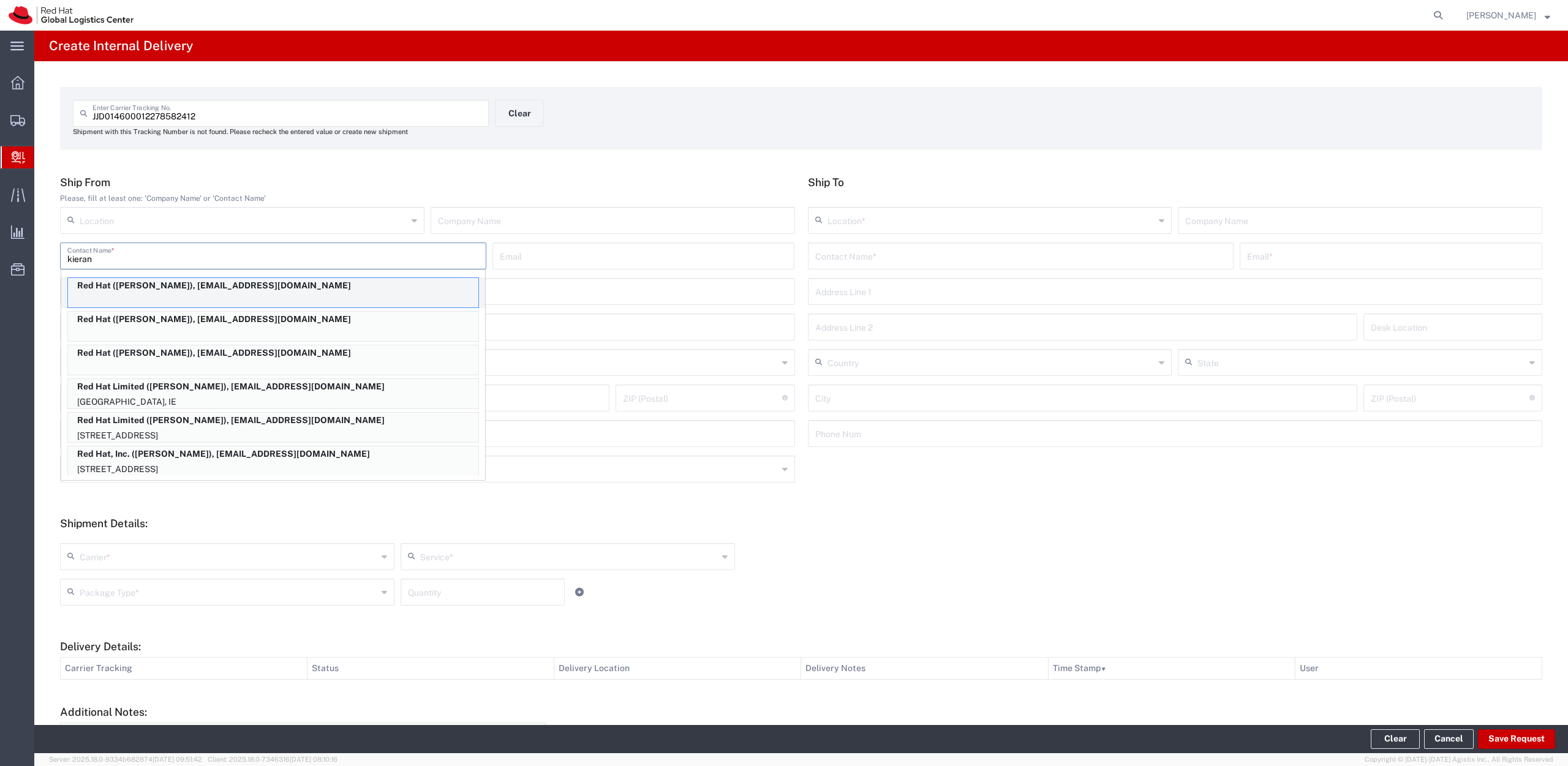
type input "kieran"
click at [141, 292] on p "Red Hat ([PERSON_NAME]), [EMAIL_ADDRESS][DOMAIN_NAME]" at bounding box center [273, 285] width 410 height 15
type input "RH - [GEOGRAPHIC_DATA] - Colonial"
type input "Red Hat"
type input "[PERSON_NAME]"
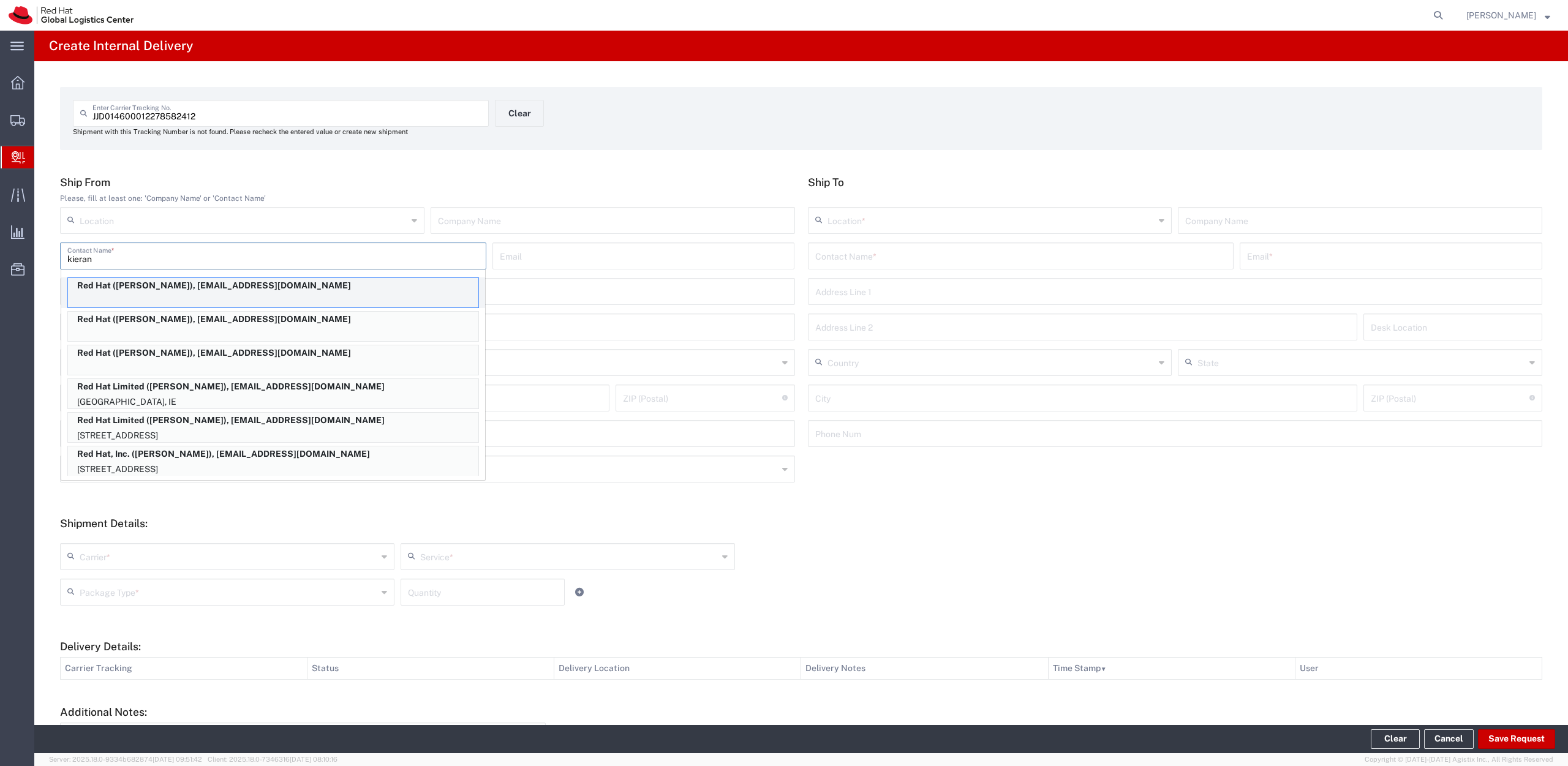
type input "[EMAIL_ADDRESS][DOMAIN_NAME]"
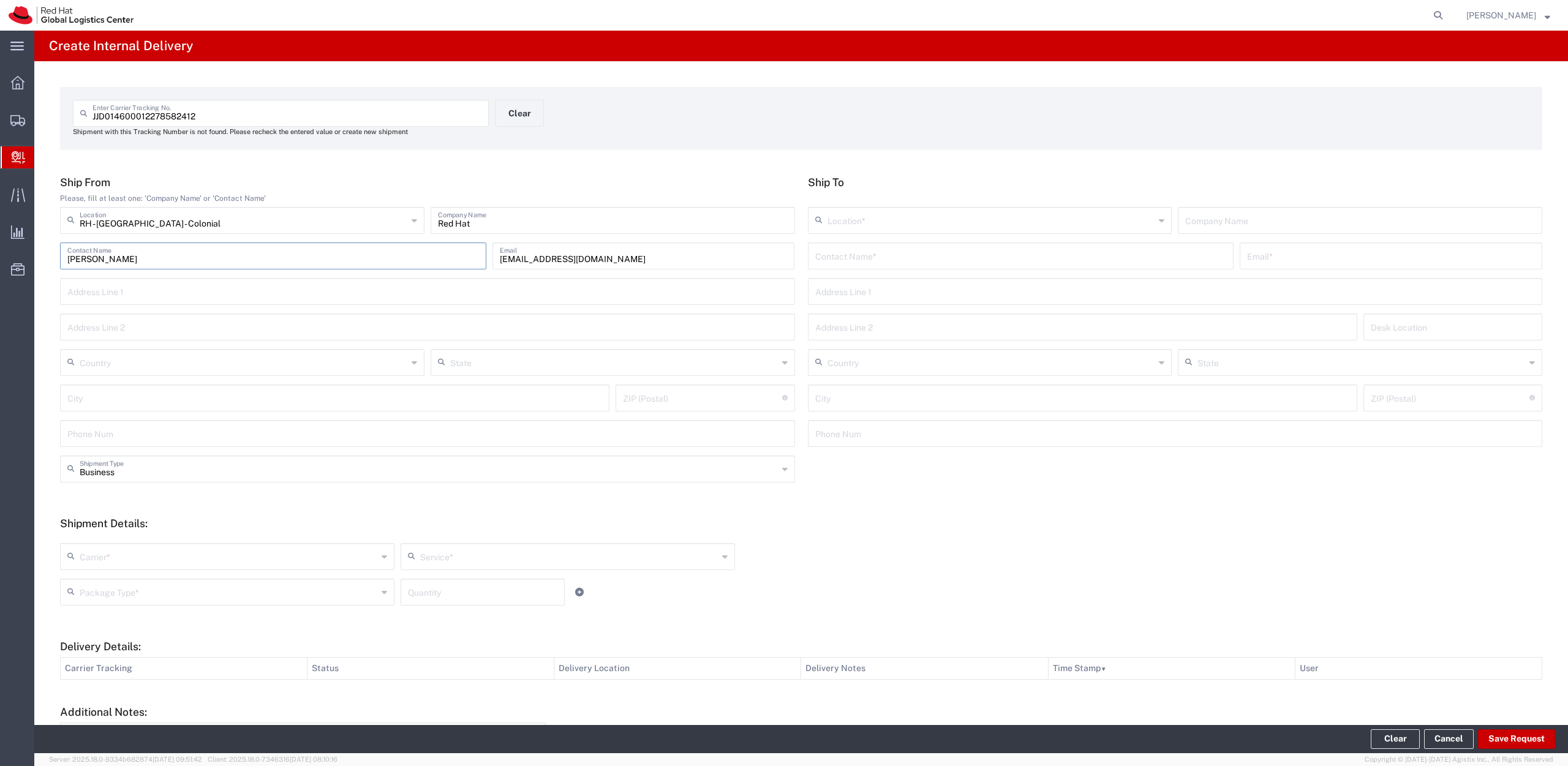
click at [87, 261] on input "[PERSON_NAME]" at bounding box center [273, 255] width 411 height 22
click at [85, 257] on input "[PERSON_NAME] jionas" at bounding box center [273, 255] width 411 height 22
type input "[PERSON_NAME]"
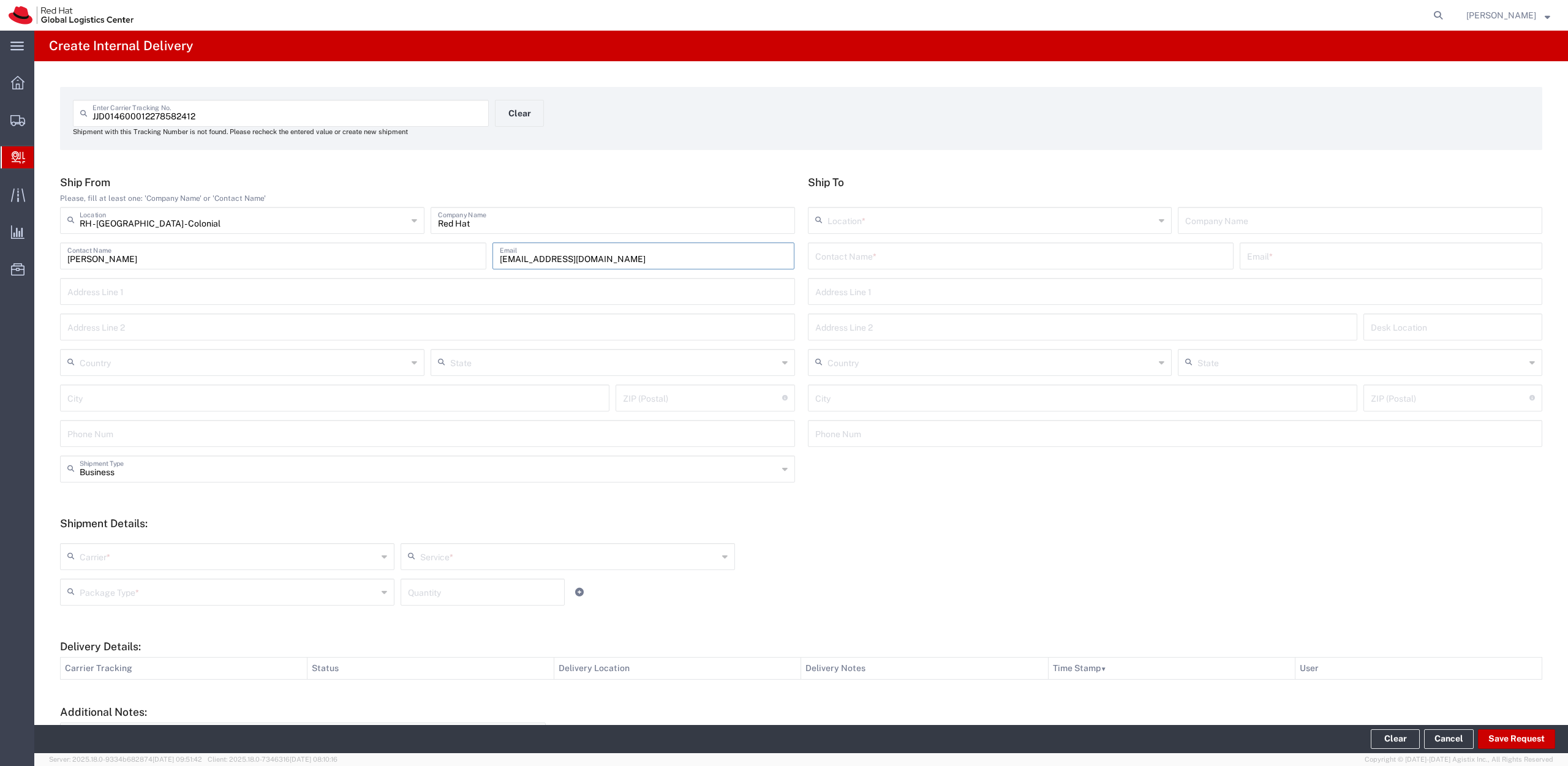
click at [528, 249] on input "[EMAIL_ADDRESS][DOMAIN_NAME]" at bounding box center [644, 255] width 288 height 22
click at [457, 221] on input "Red Hat" at bounding box center [612, 219] width 350 height 22
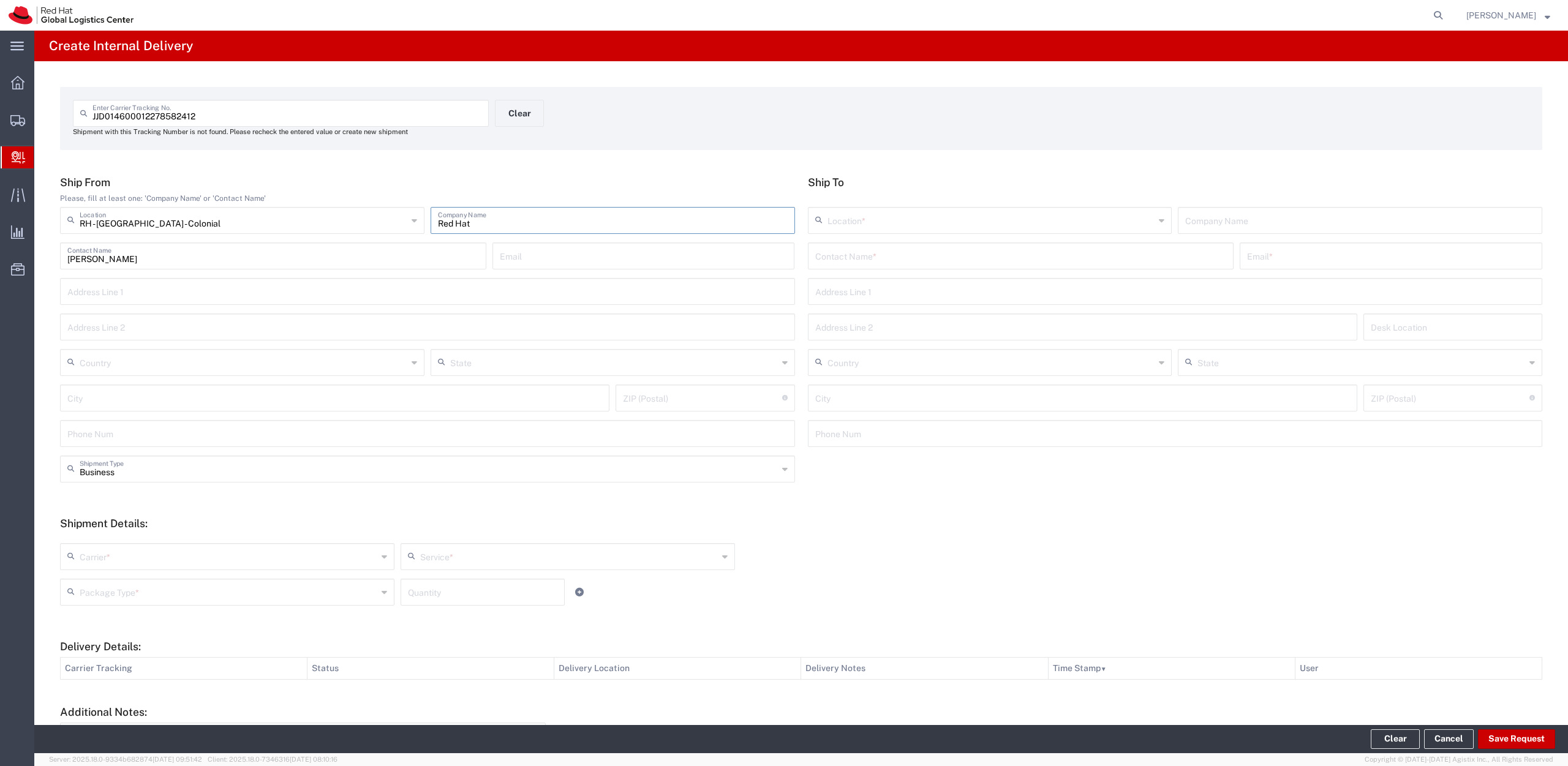
click at [457, 221] on input "Red Hat" at bounding box center [612, 219] width 350 height 22
click at [95, 259] on input "[PERSON_NAME]" at bounding box center [273, 255] width 411 height 22
type input "[PERSON_NAME]"
click at [912, 263] on input "text" at bounding box center [1021, 255] width 411 height 22
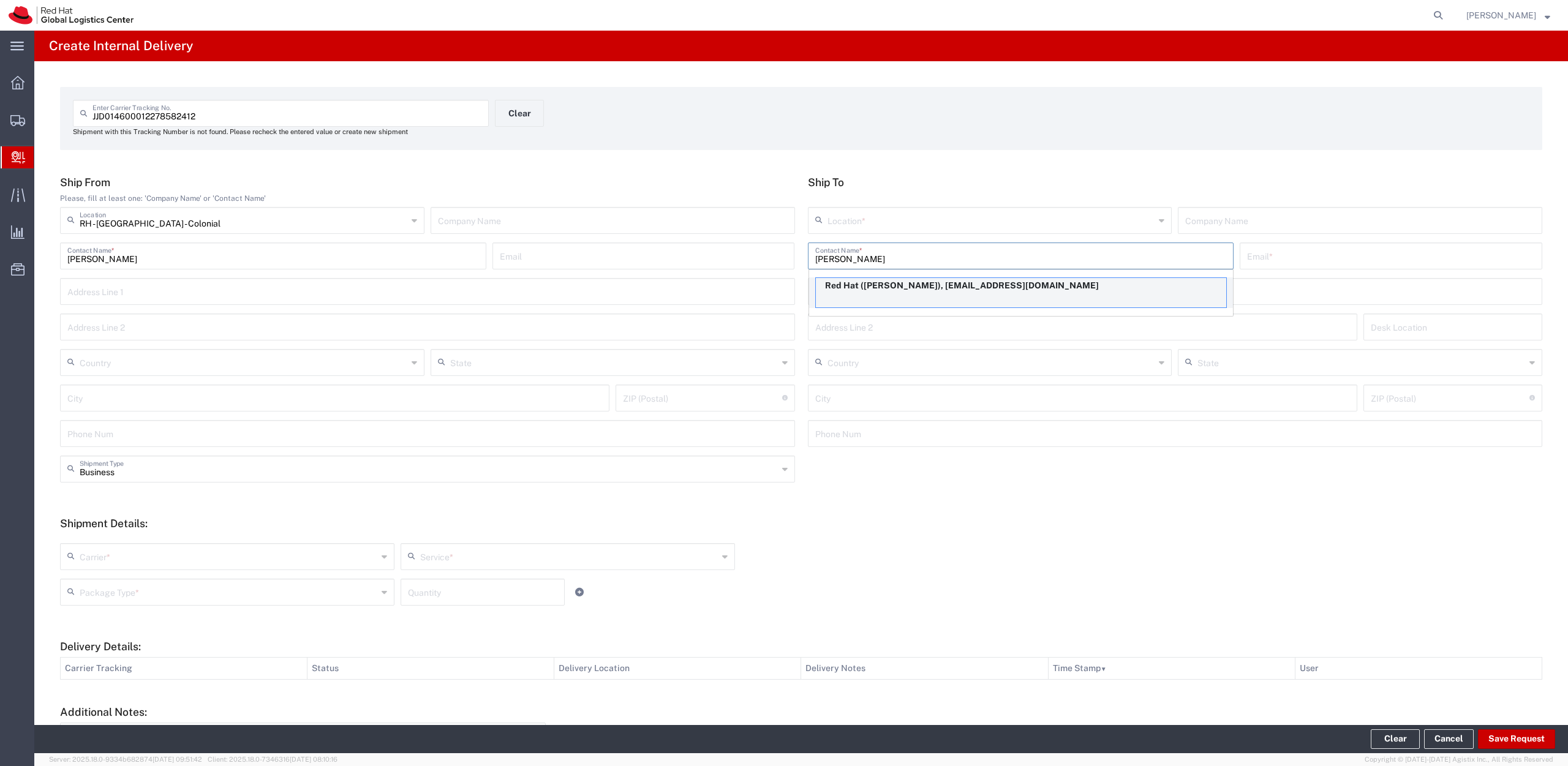
type input "[PERSON_NAME]"
click at [898, 287] on p "Red Hat ([PERSON_NAME]), [EMAIL_ADDRESS][DOMAIN_NAME]" at bounding box center [1021, 285] width 410 height 15
type input "RH - [GEOGRAPHIC_DATA] - Colonial"
type input "Red Hat"
type input "[PERSON_NAME]"
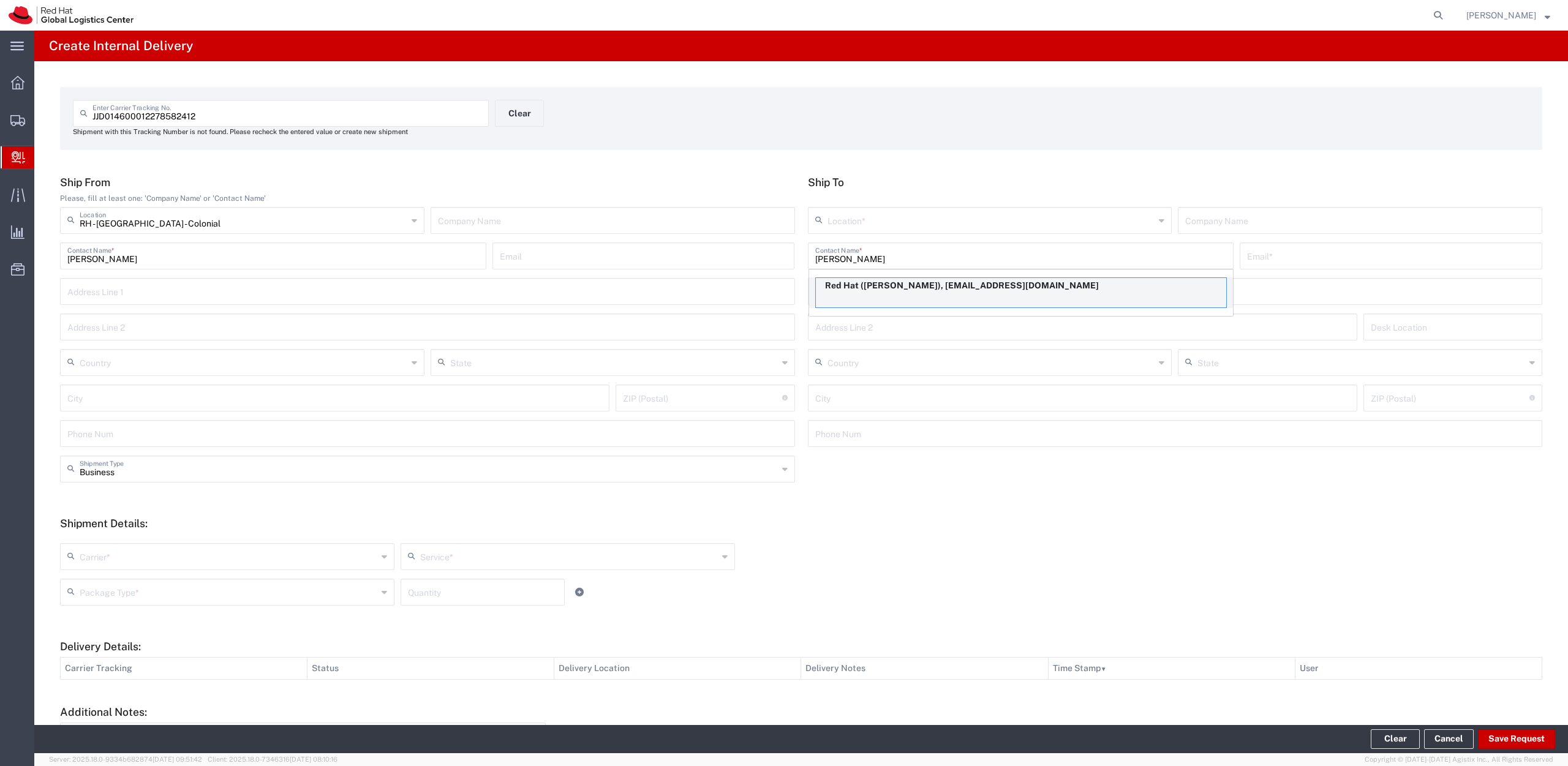
type input "[EMAIL_ADDRESS][DOMAIN_NAME]"
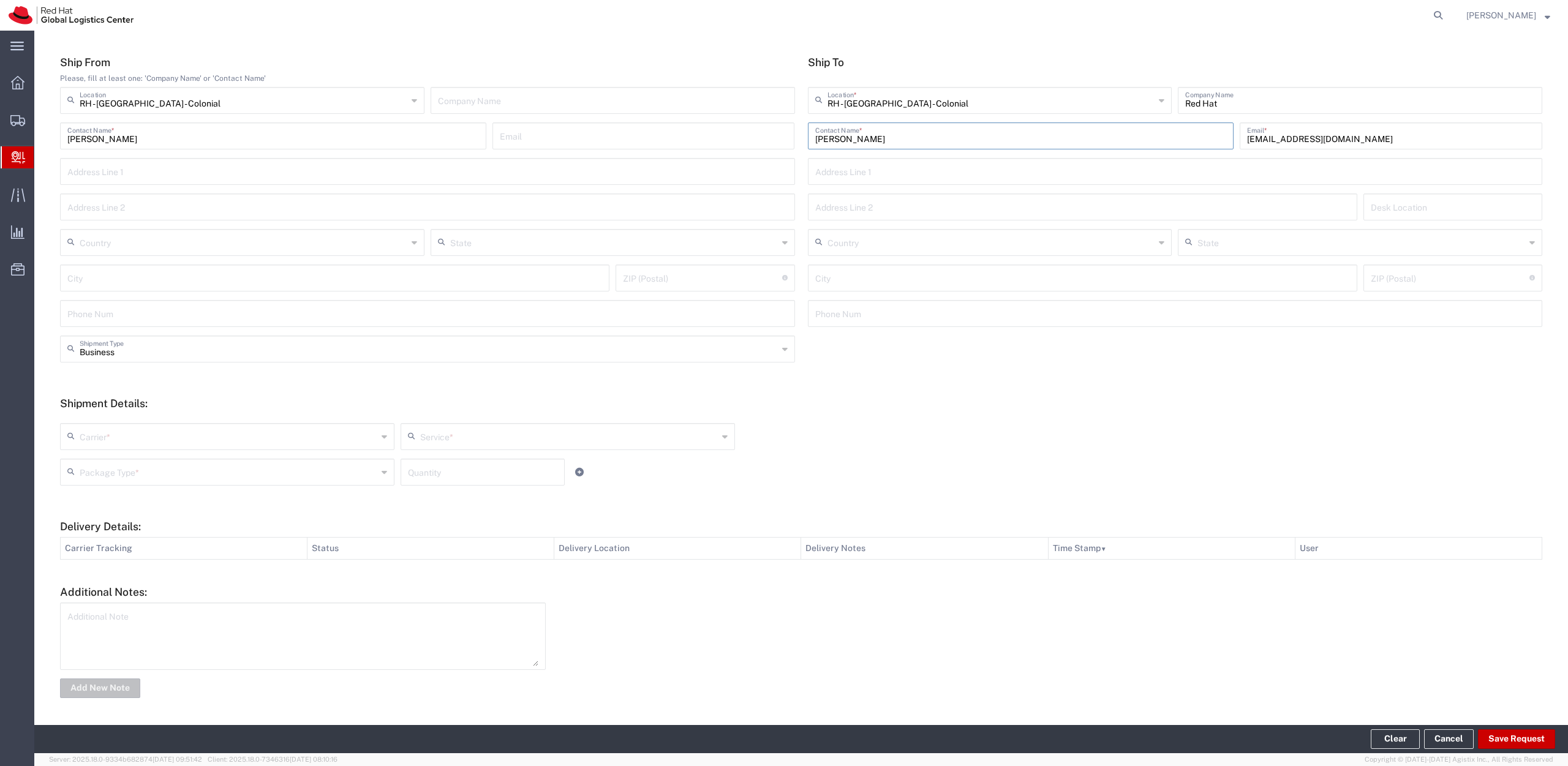
scroll to position [121, 0]
click at [101, 439] on input "text" at bounding box center [228, 435] width 298 height 22
click at [121, 456] on span "DHL" at bounding box center [226, 462] width 330 height 19
type input "DHL"
click at [482, 438] on input "text" at bounding box center [568, 435] width 298 height 22
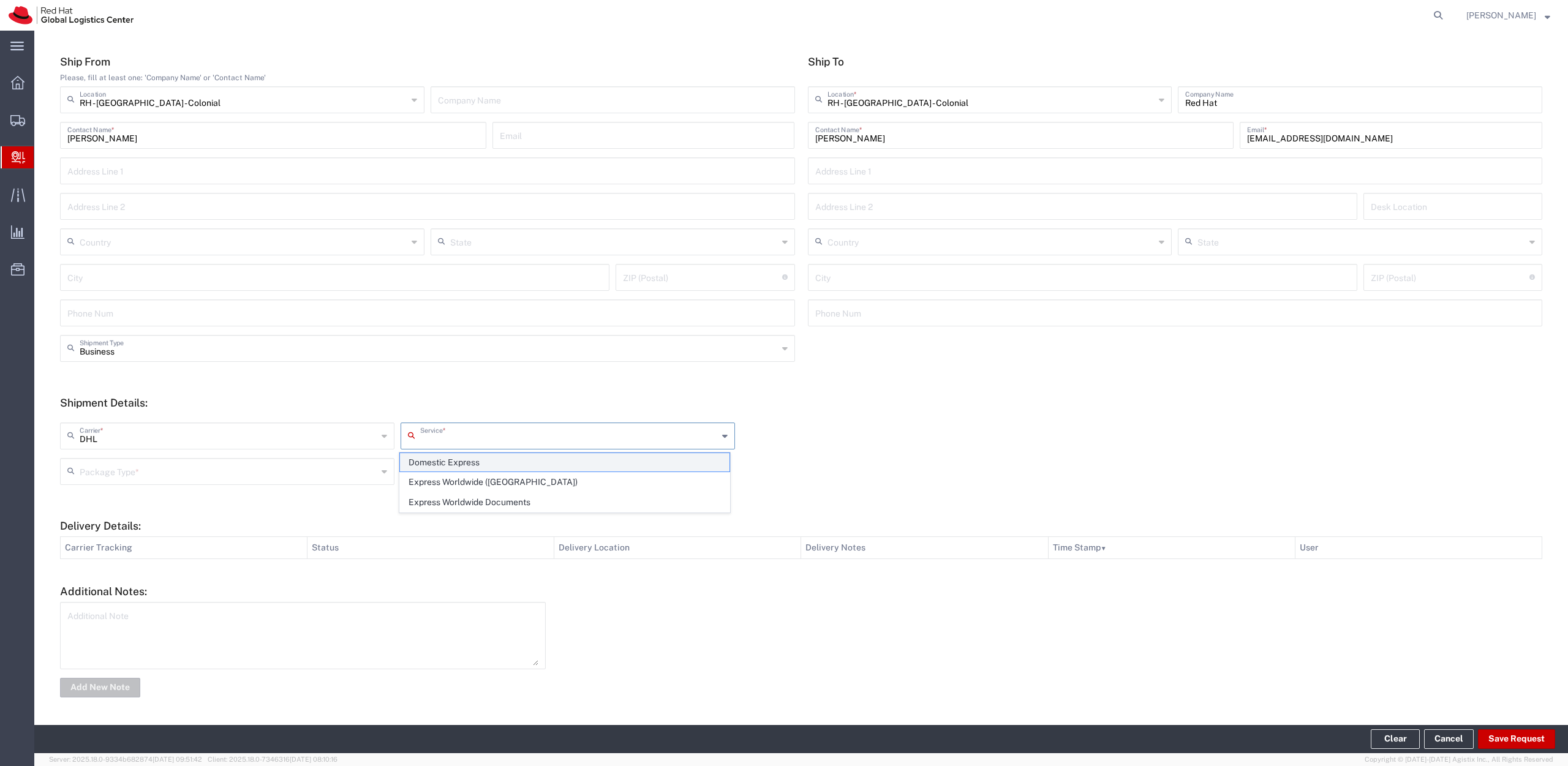
click at [467, 463] on span "Domestic Express" at bounding box center [565, 462] width 330 height 19
type input "Domestic Express"
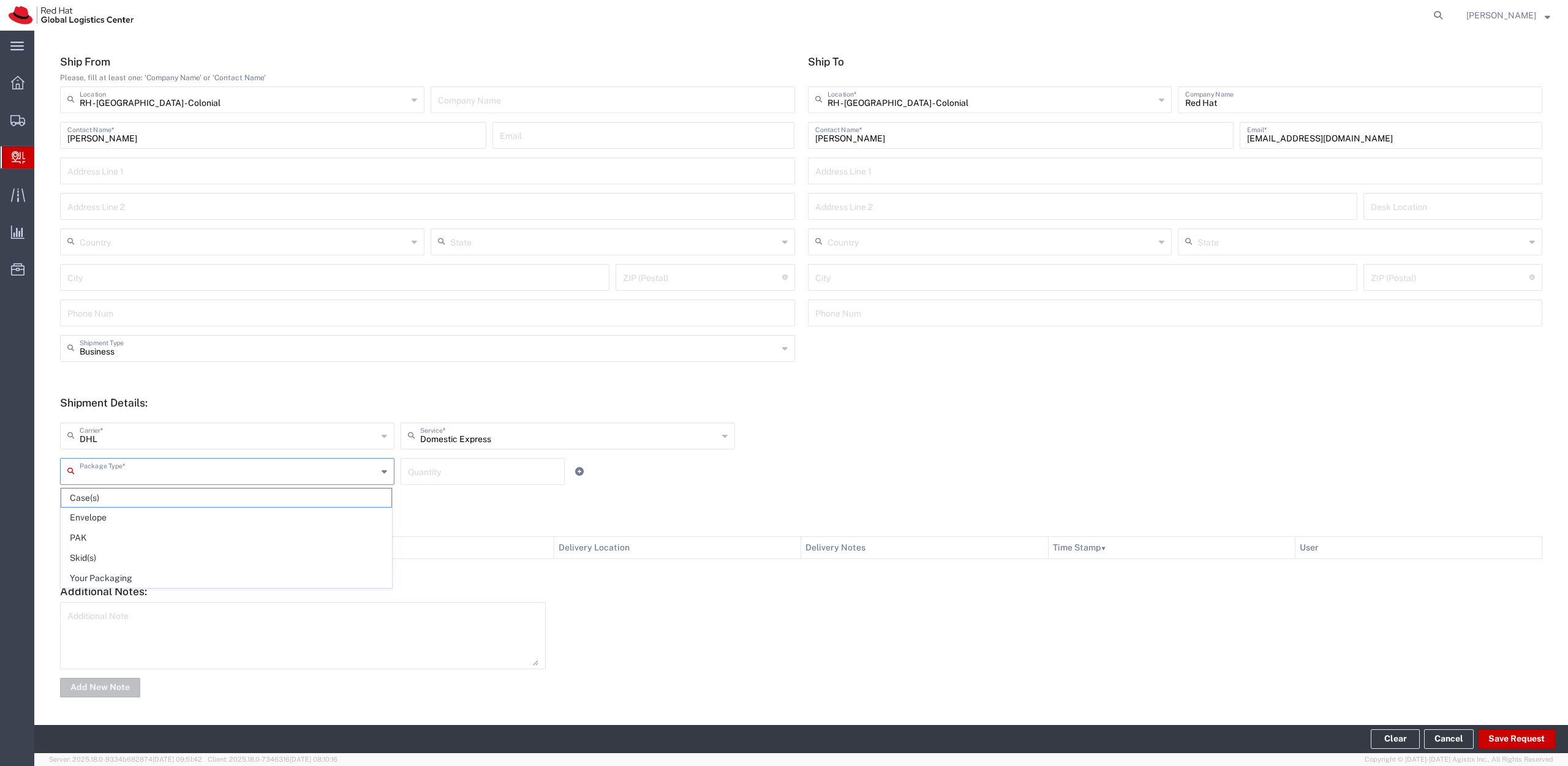
click at [240, 478] on input "text" at bounding box center [228, 470] width 298 height 22
click at [194, 536] on span "PAK" at bounding box center [226, 537] width 330 height 19
type input "PAK"
click at [457, 476] on input "number" at bounding box center [482, 470] width 149 height 22
type input "2"
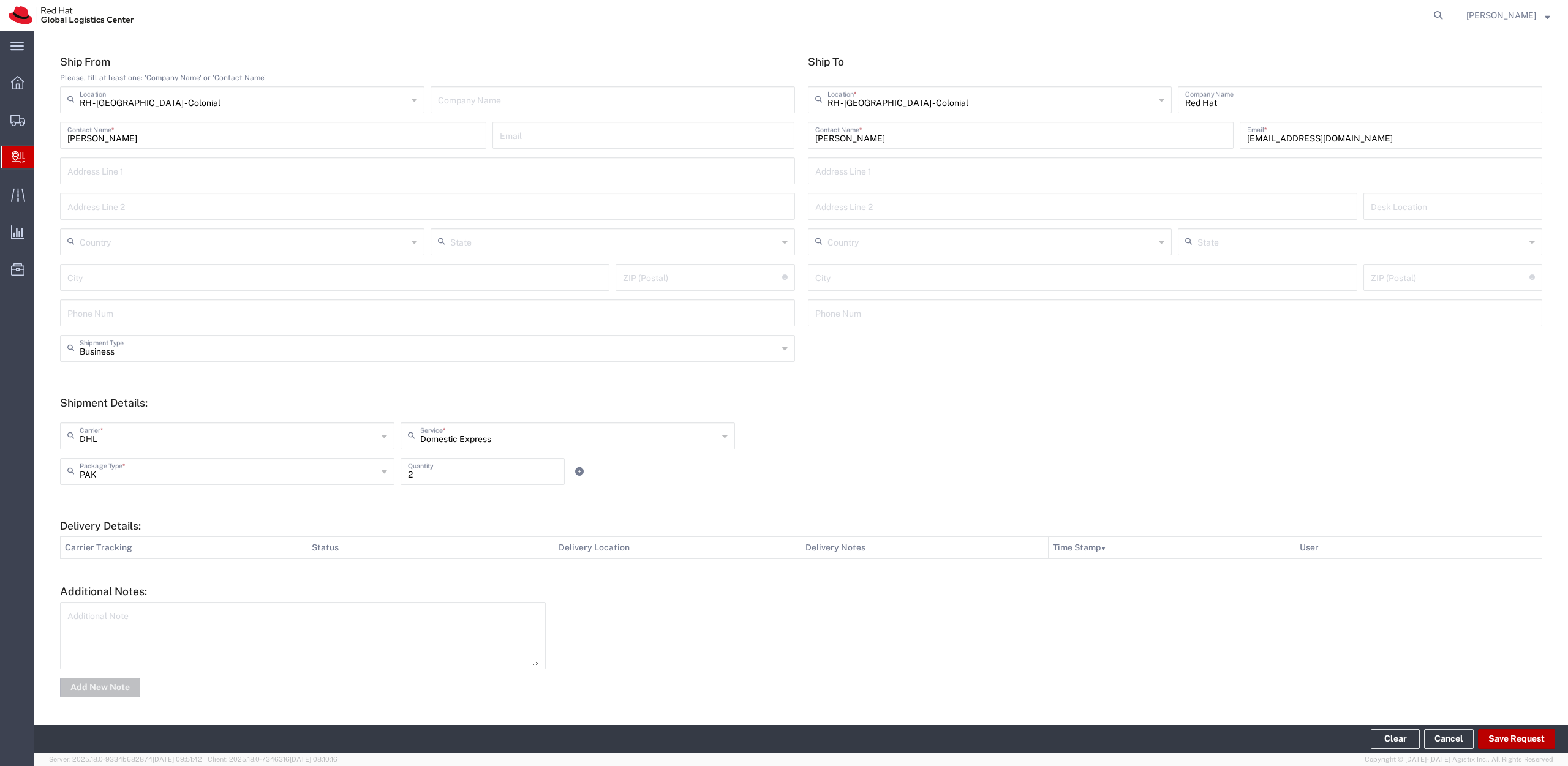
click at [1508, 740] on button "Save Request" at bounding box center [1516, 739] width 77 height 20
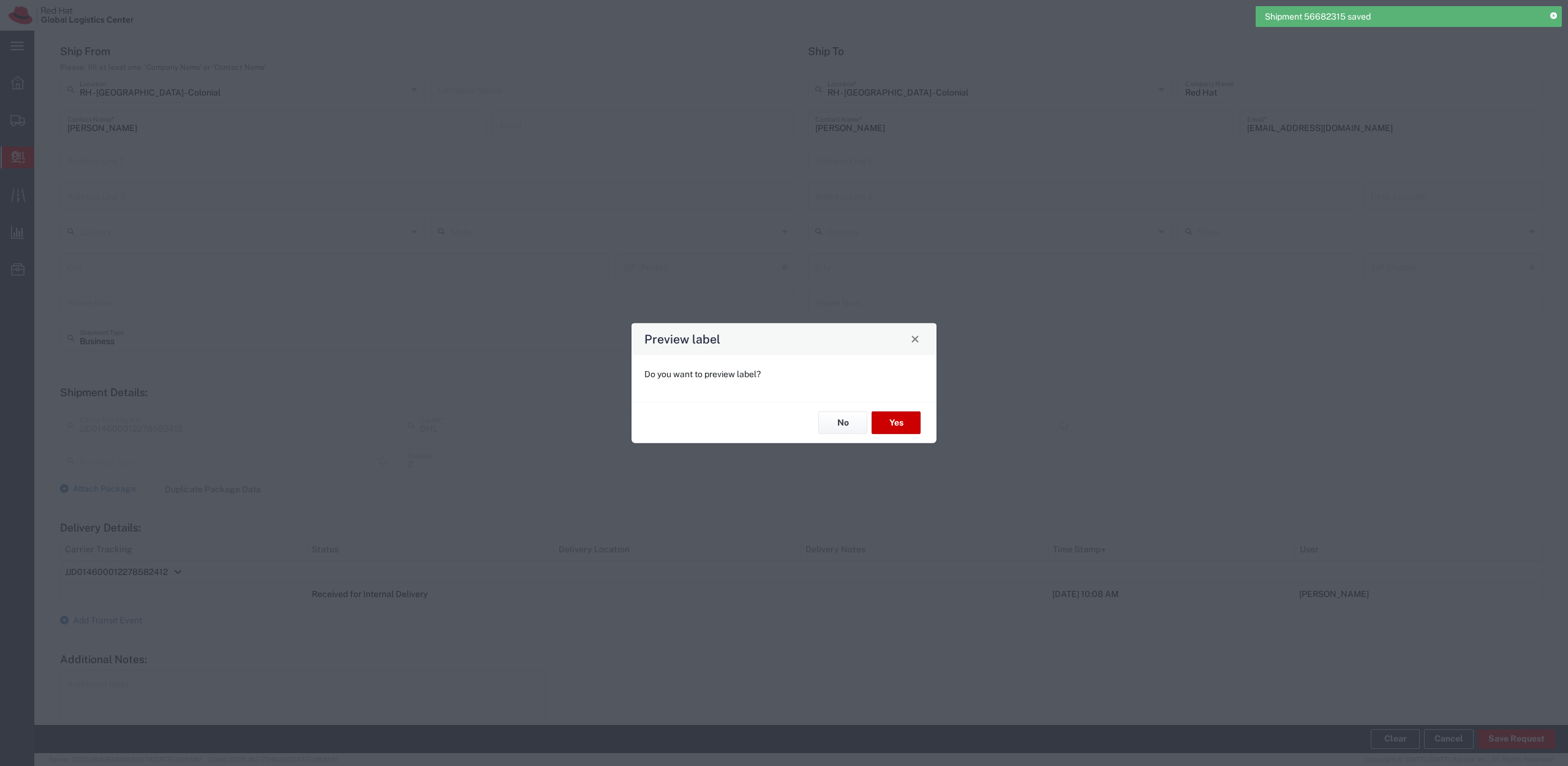
scroll to position [110, 0]
type input "Domestic Express"
type input "PAK"
click at [849, 424] on button "No" at bounding box center [842, 422] width 49 height 22
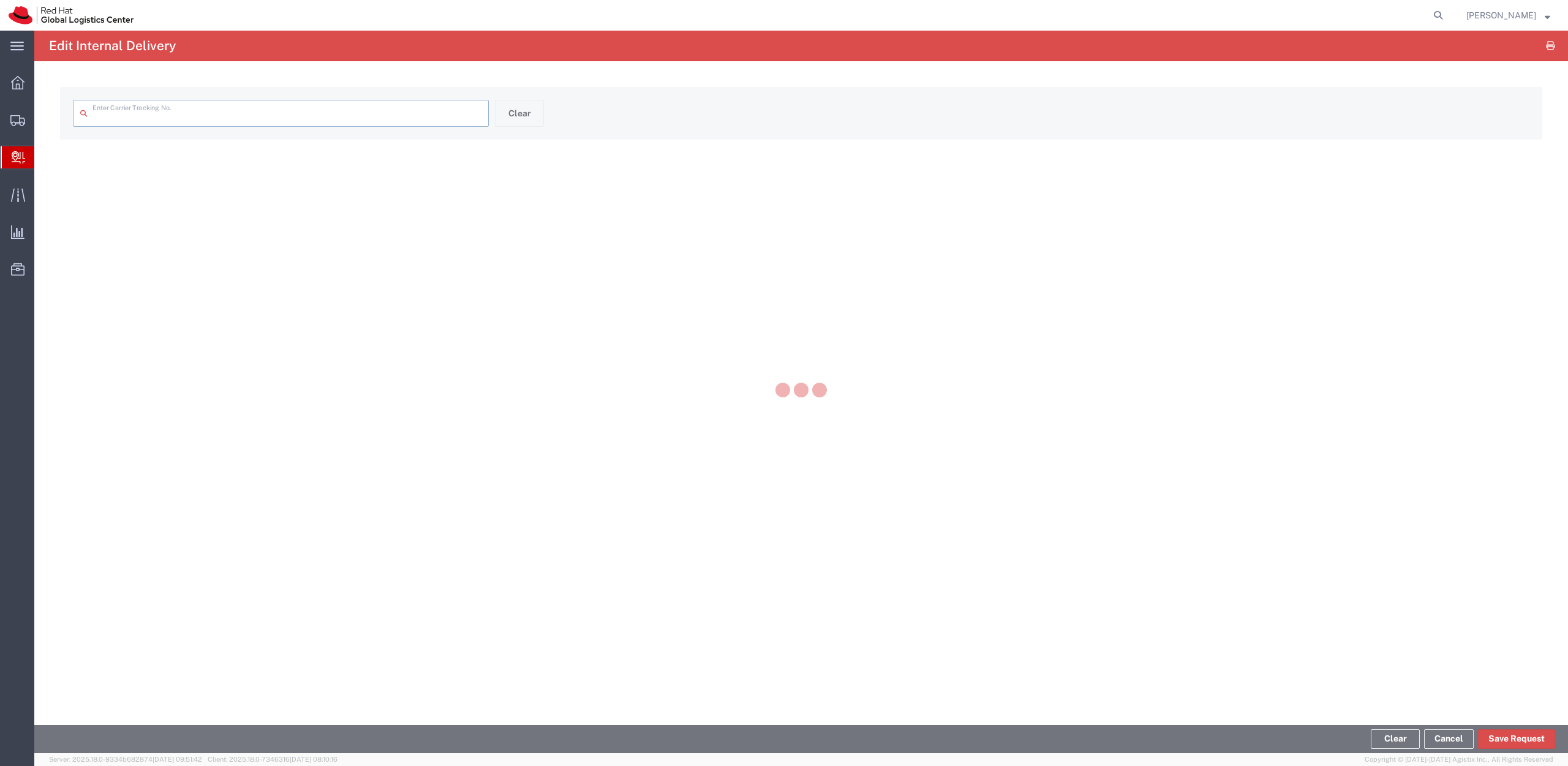
type input "JJD014600012278582412"
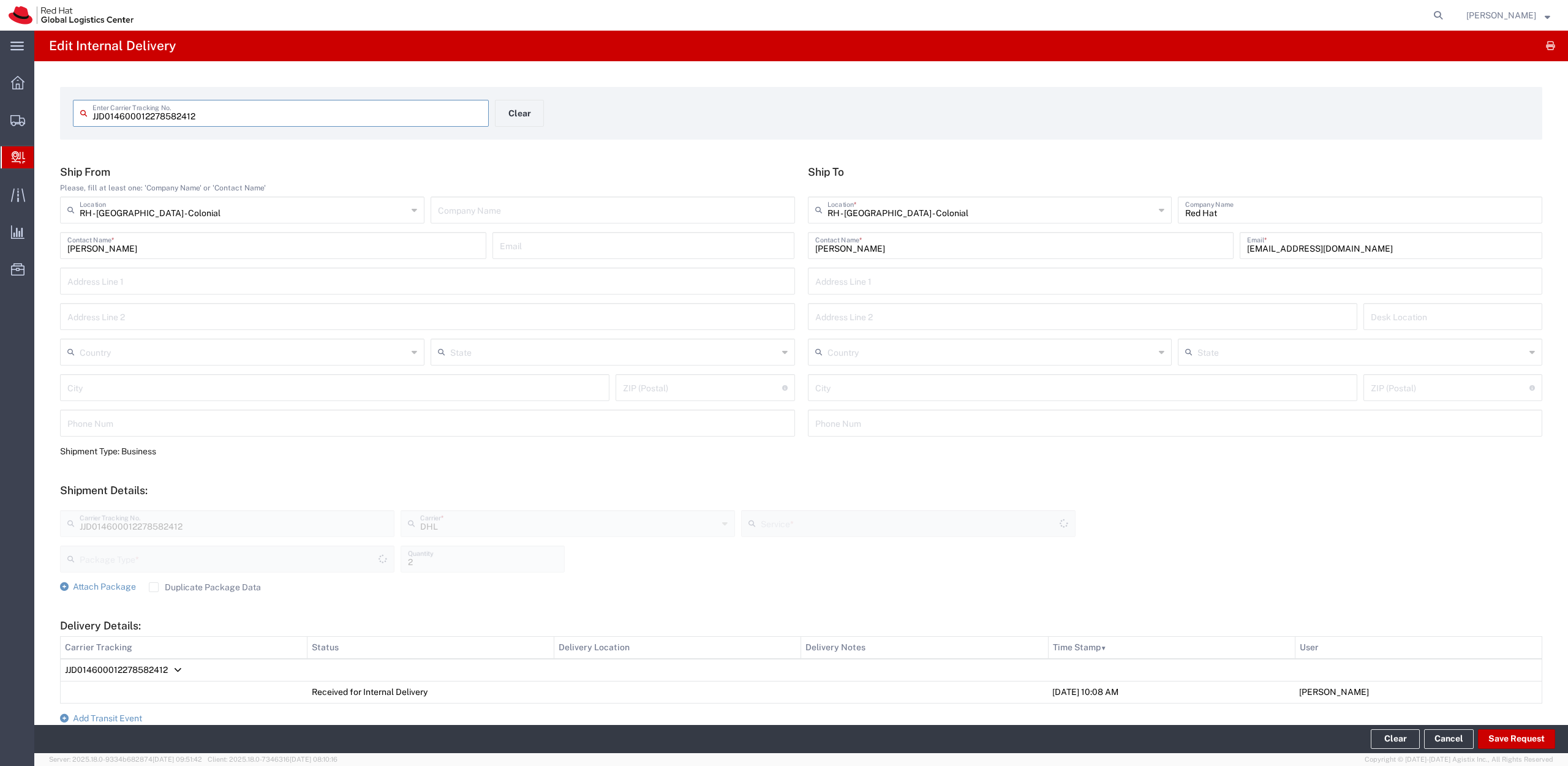
type input "PAK"
type input "Domestic Express"
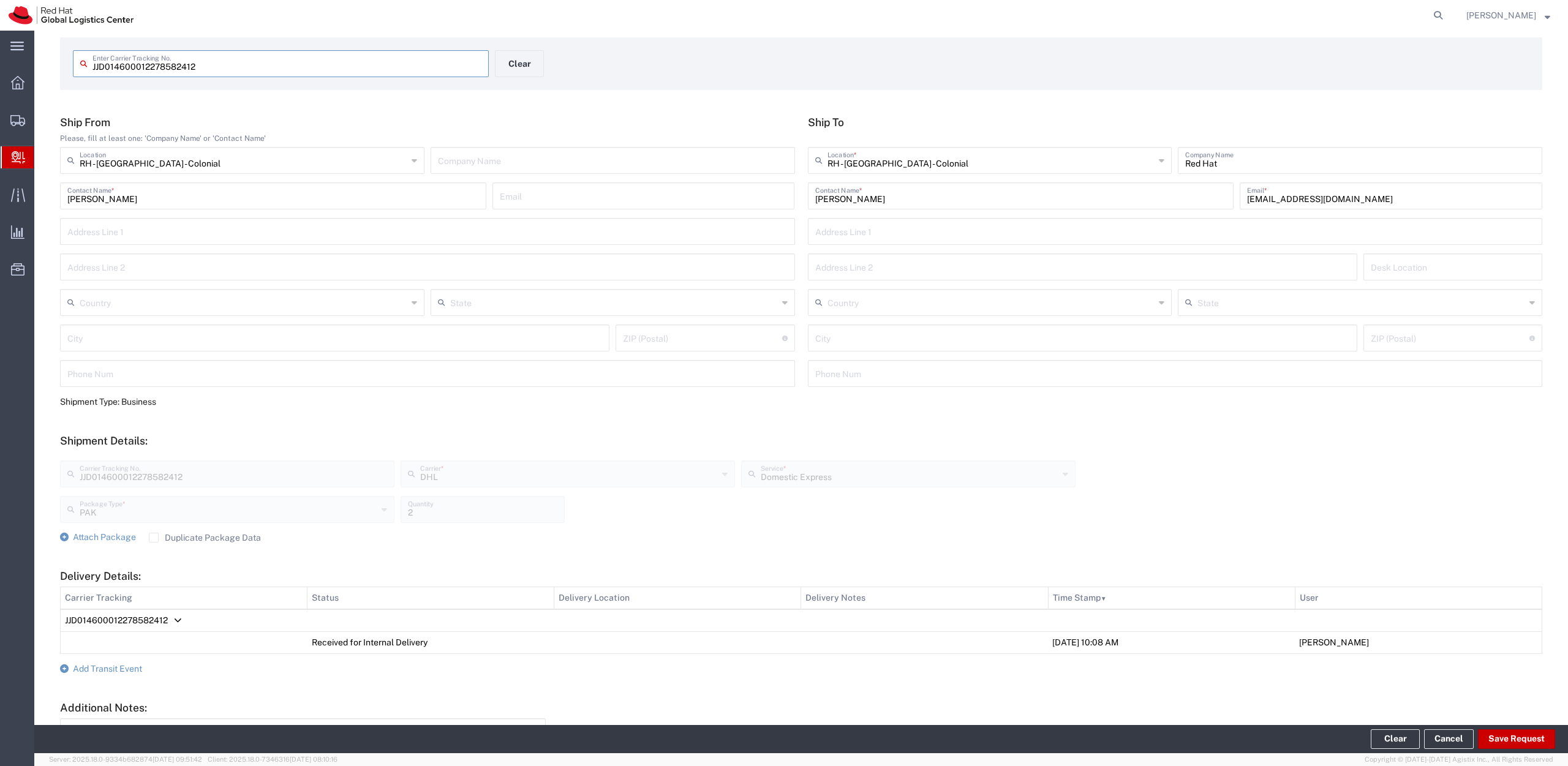
scroll to position [166, 0]
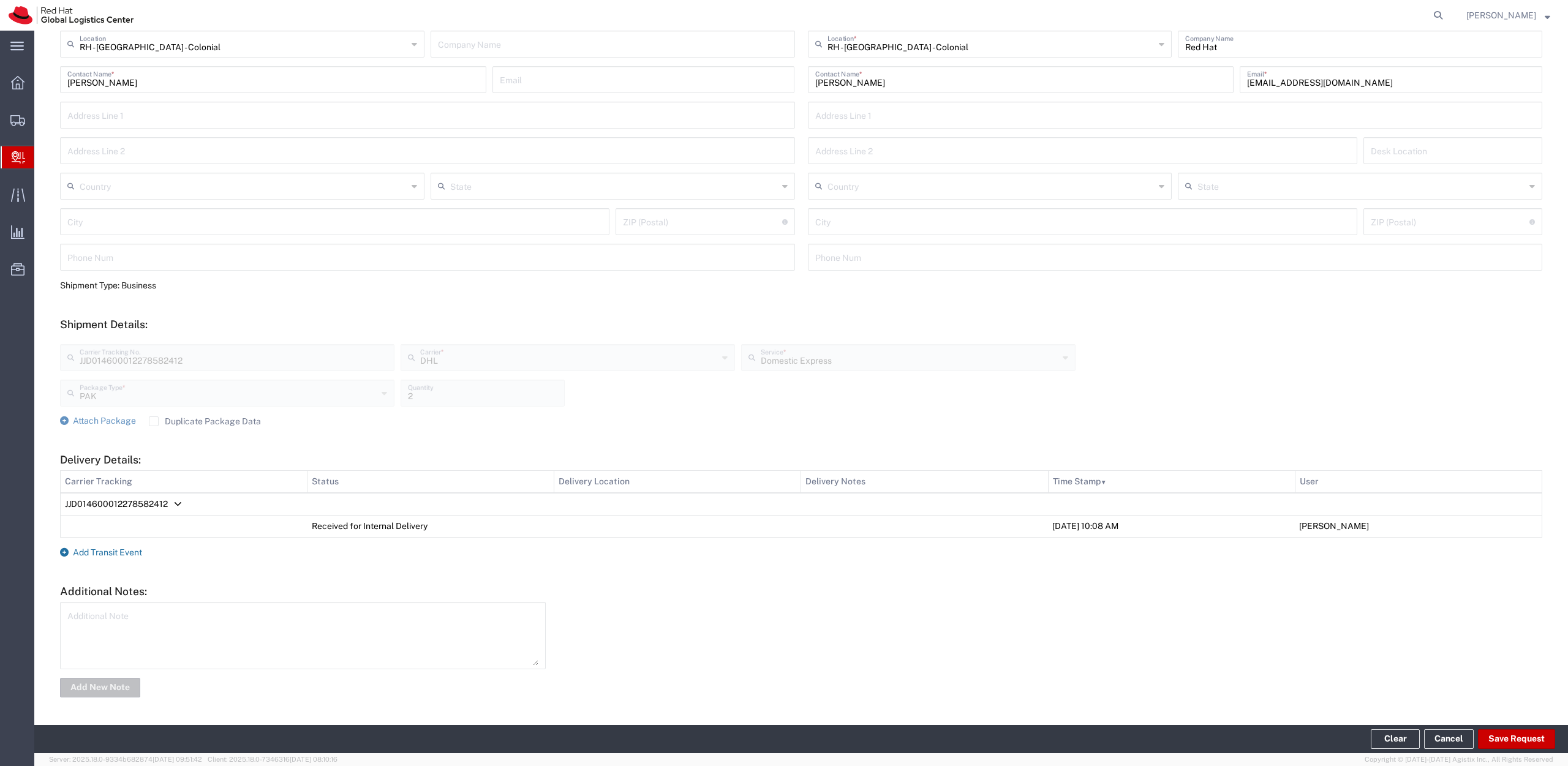
click at [122, 551] on span "Add Transit Event" at bounding box center [107, 552] width 69 height 10
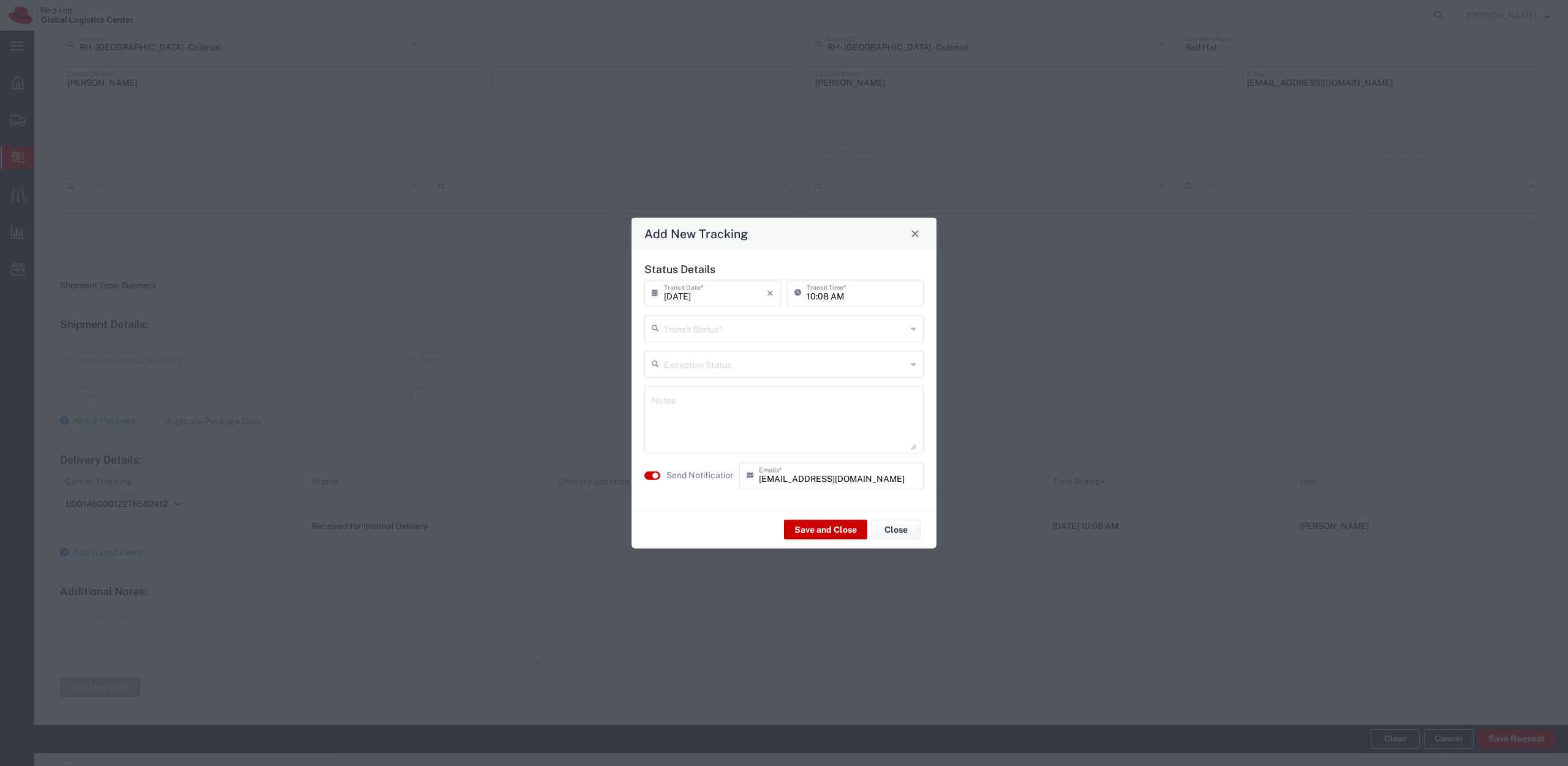
click at [709, 313] on div "[DATE] × Transit Date * Cancel Apply 10:08 AM Transit Time *" at bounding box center [784, 297] width 285 height 35
click at [706, 322] on input "text" at bounding box center [785, 327] width 242 height 22
click at [706, 353] on span "Delivery Confirmation" at bounding box center [783, 355] width 277 height 19
type input "Delivery Confirmation"
click at [810, 528] on button "Save and Close" at bounding box center [825, 529] width 83 height 20
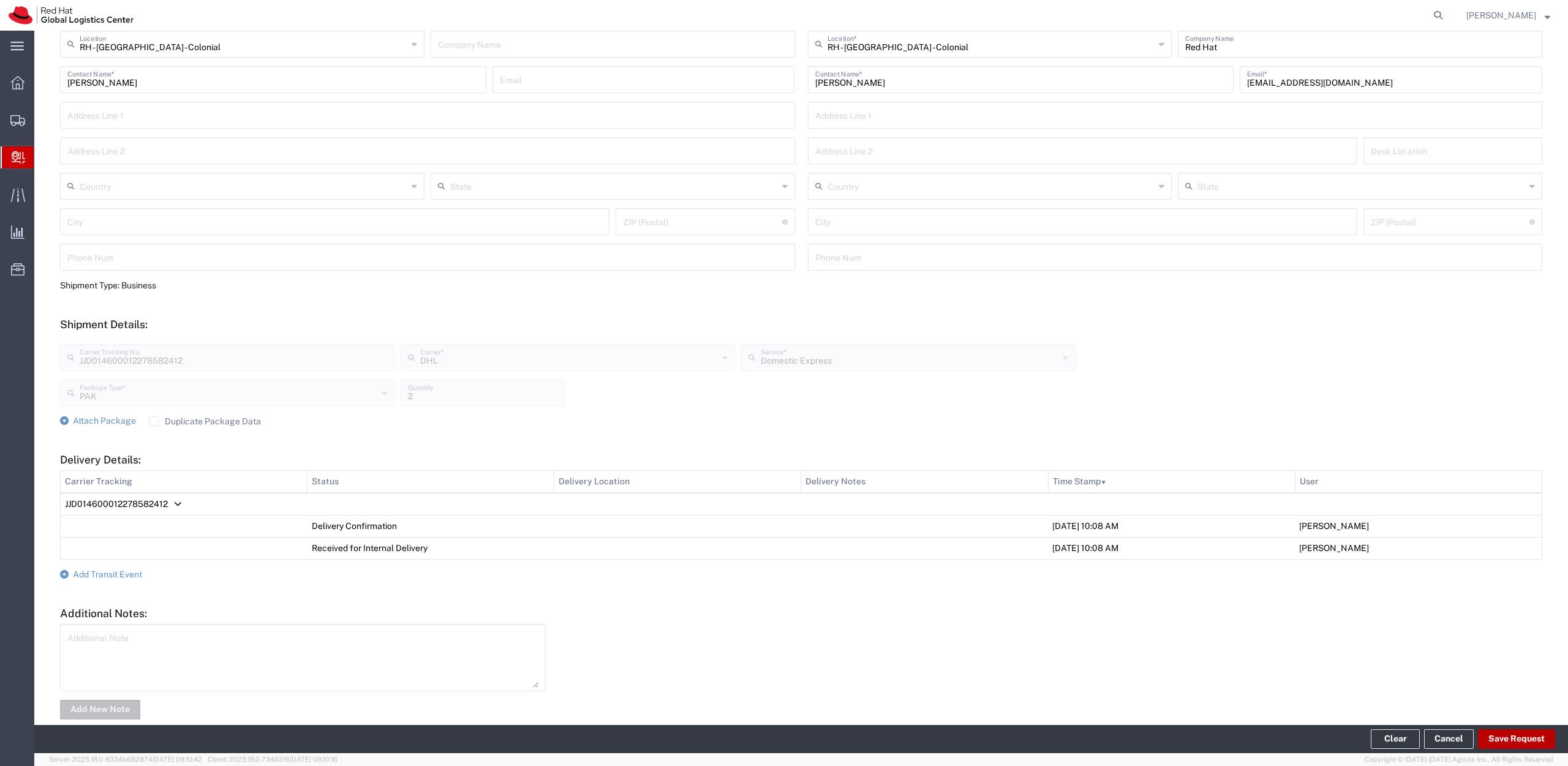
click at [1501, 742] on button "Save Request" at bounding box center [1516, 739] width 77 height 20
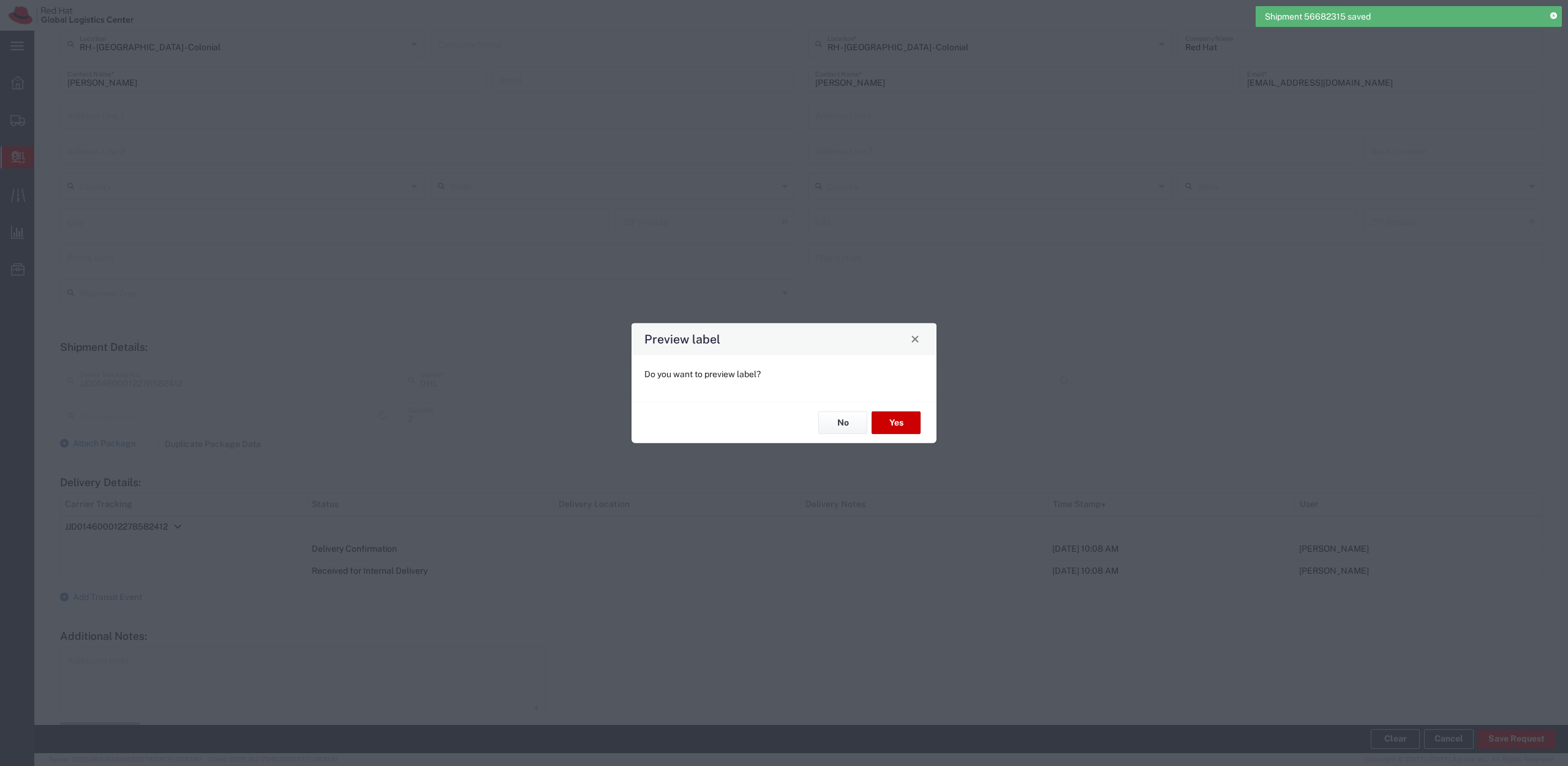
type input "PAK"
type input "Domestic Express"
click at [865, 424] on button "No" at bounding box center [842, 422] width 49 height 22
